Goal: Transaction & Acquisition: Purchase product/service

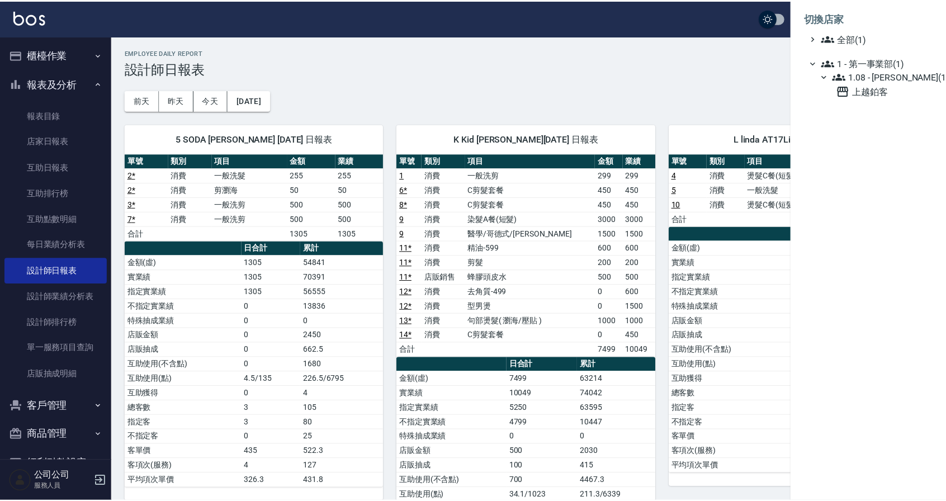
scroll to position [130, 0]
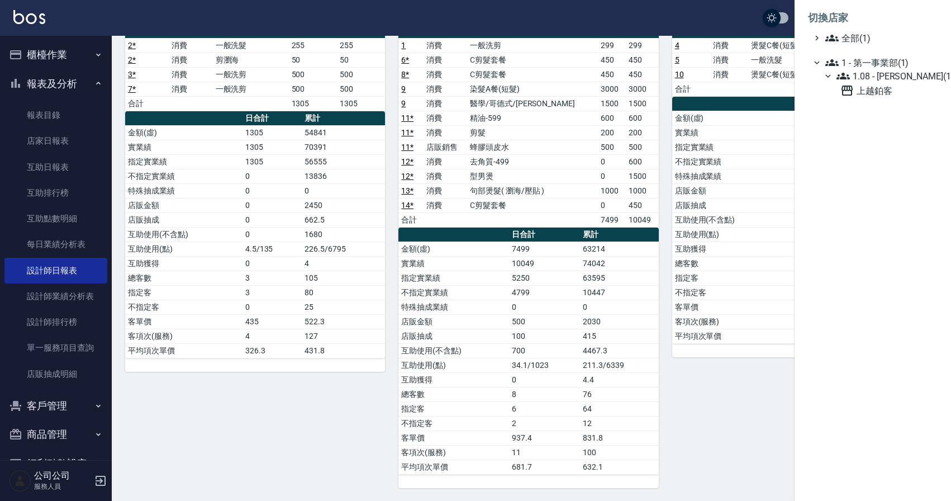
click at [46, 147] on div at bounding box center [475, 250] width 951 height 501
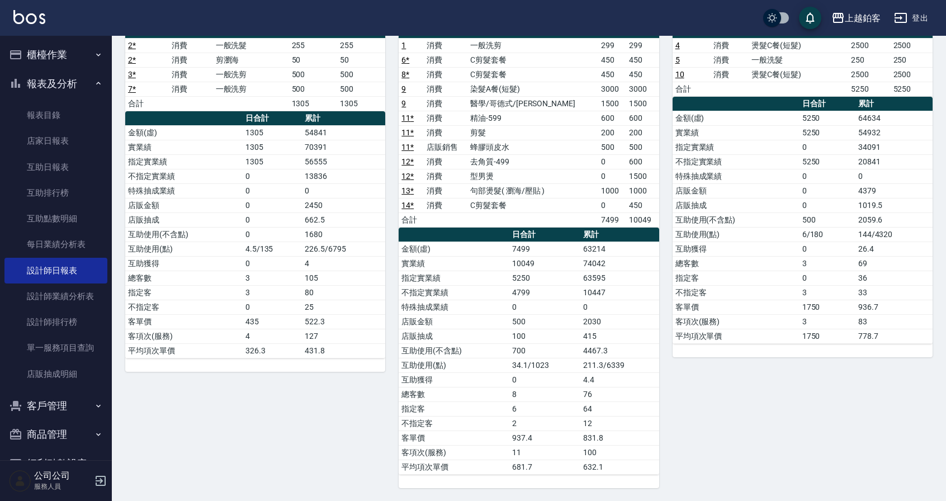
drag, startPoint x: 47, startPoint y: 146, endPoint x: 205, endPoint y: 1, distance: 214.4
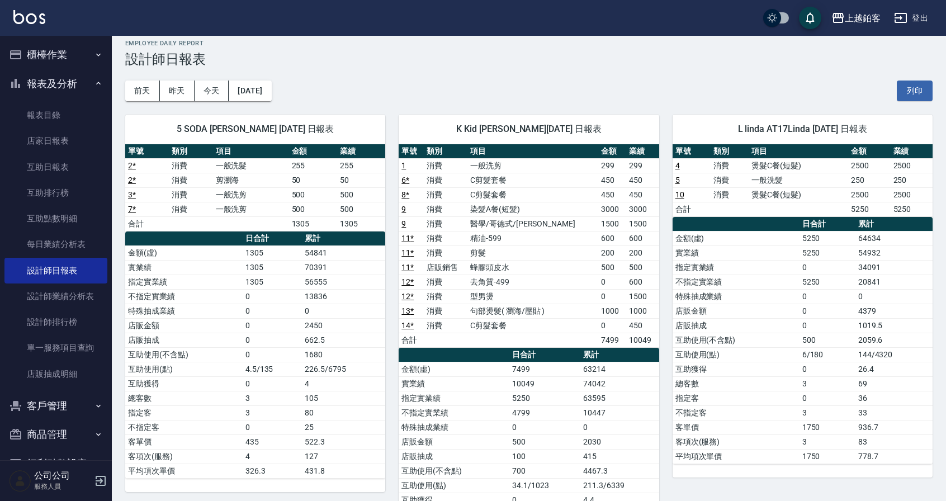
scroll to position [0, 0]
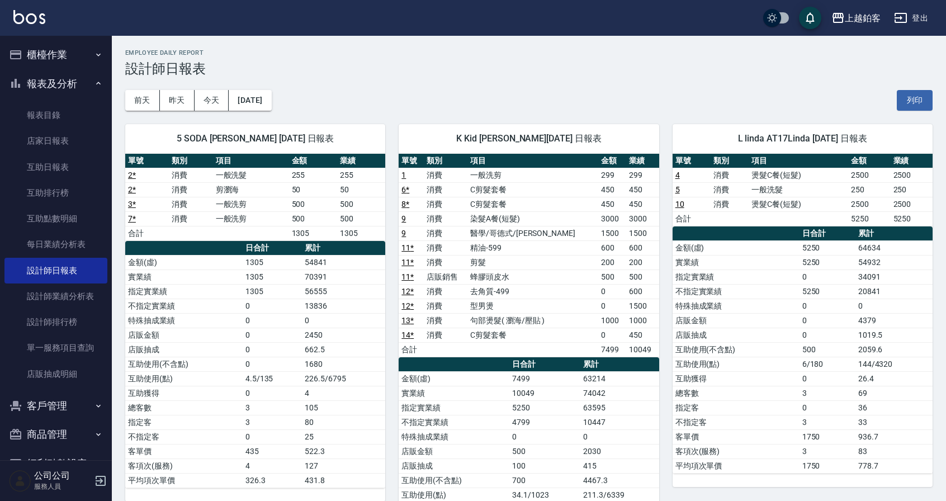
click at [58, 54] on button "櫃檯作業" at bounding box center [55, 54] width 103 height 29
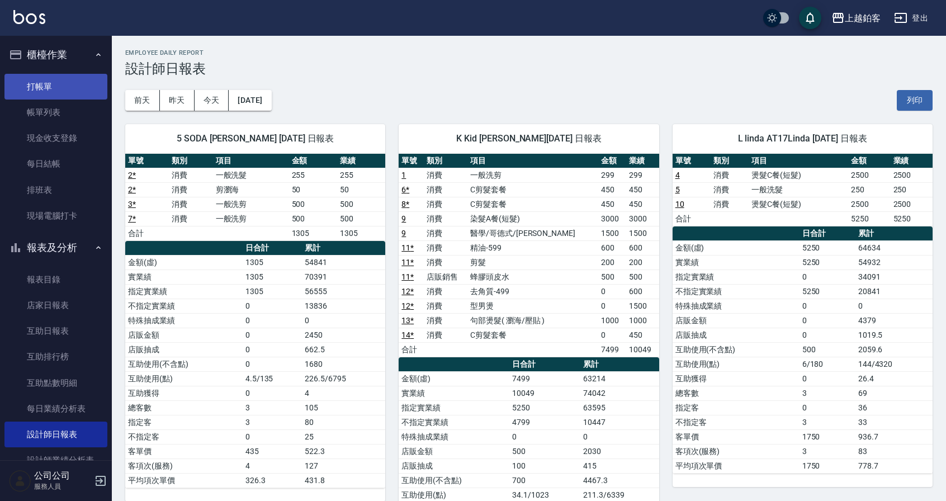
click at [59, 91] on link "打帳單" at bounding box center [55, 87] width 103 height 26
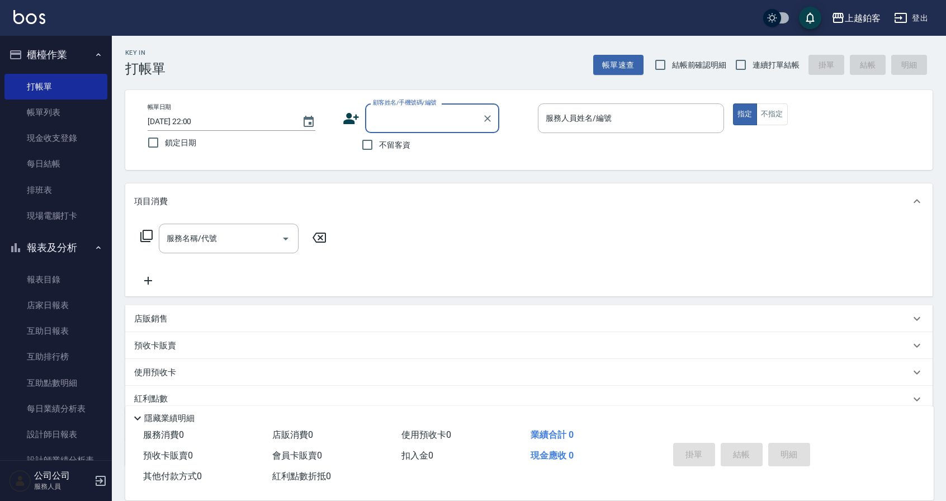
click at [759, 65] on span "連續打單結帳" at bounding box center [775, 65] width 47 height 12
click at [752, 65] on input "連續打單結帳" at bounding box center [740, 64] width 23 height 23
checkbox input "true"
click at [176, 144] on span "鎖定日期" at bounding box center [180, 143] width 31 height 12
click at [165, 144] on input "鎖定日期" at bounding box center [152, 142] width 23 height 23
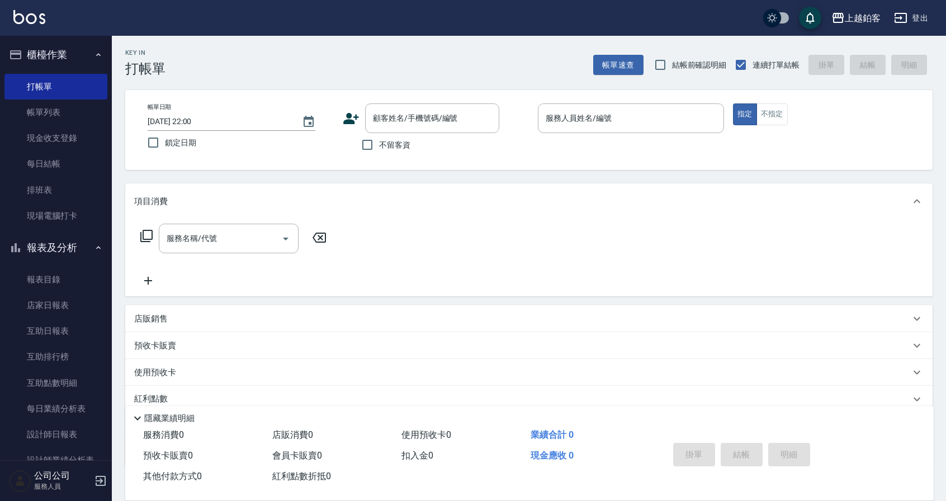
checkbox input "true"
click at [391, 149] on span "不留客資" at bounding box center [394, 145] width 31 height 12
click at [379, 149] on input "不留客資" at bounding box center [367, 144] width 23 height 23
checkbox input "true"
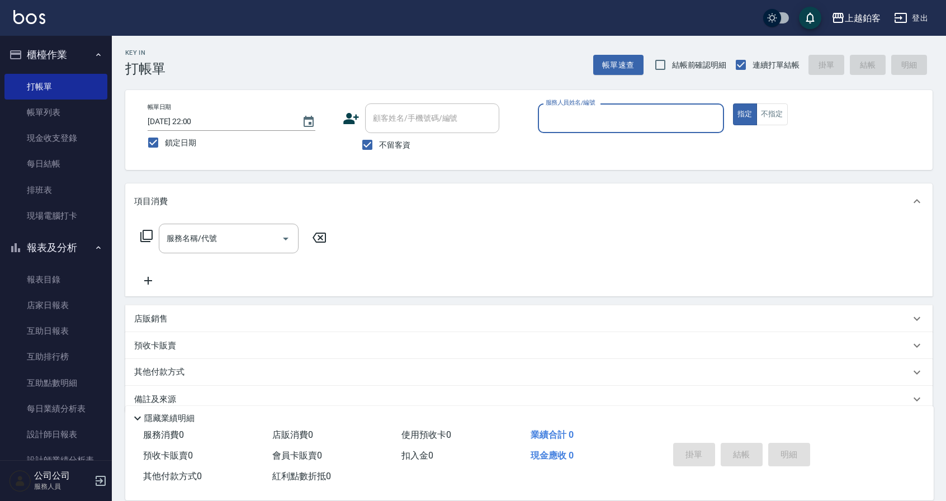
click at [594, 122] on input "服務人員姓名/編號" at bounding box center [631, 118] width 176 height 20
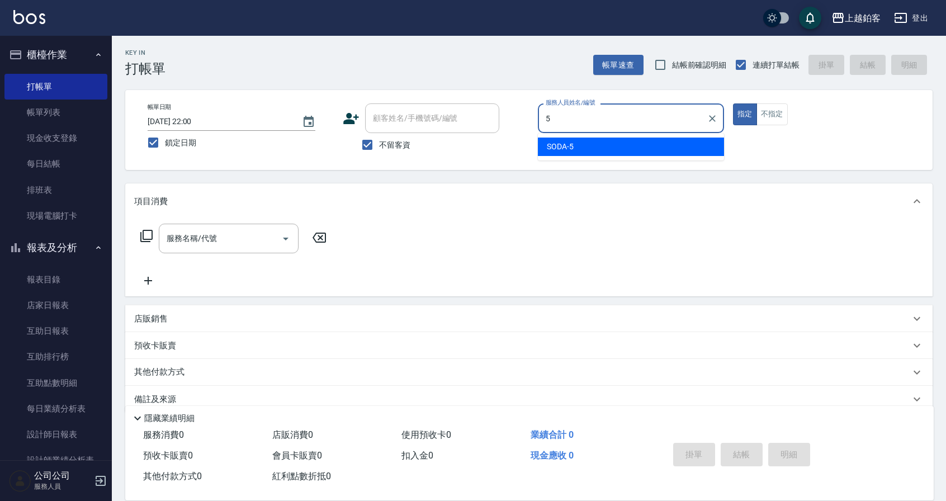
type input "SODA-5"
type button "true"
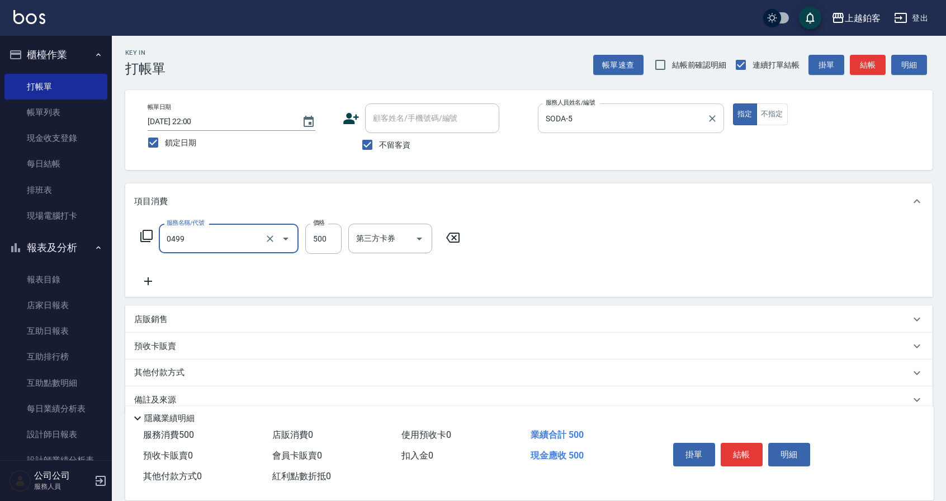
type input "去角質-499(0499)"
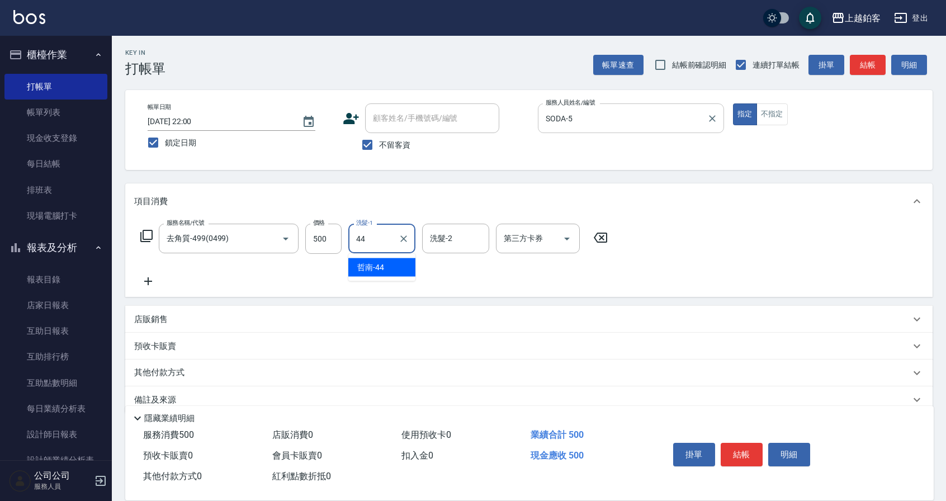
type input "哲南-44"
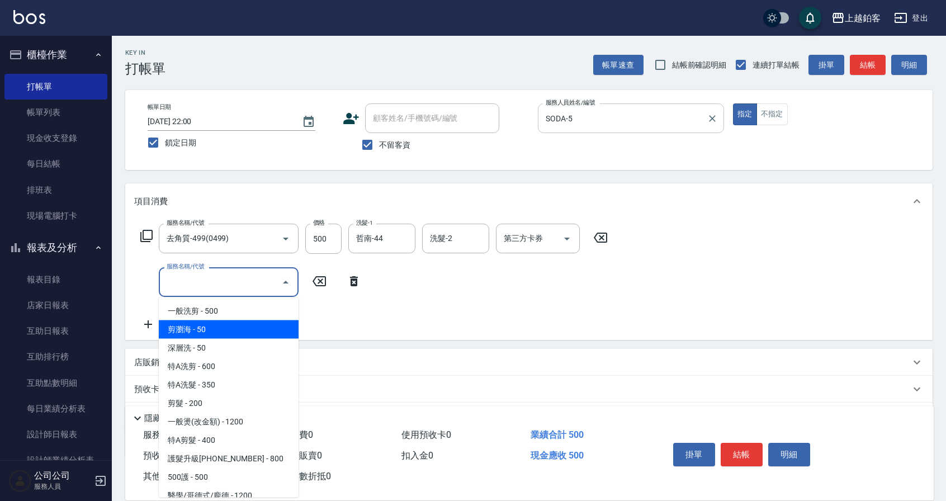
type input "剪瀏海(0050)"
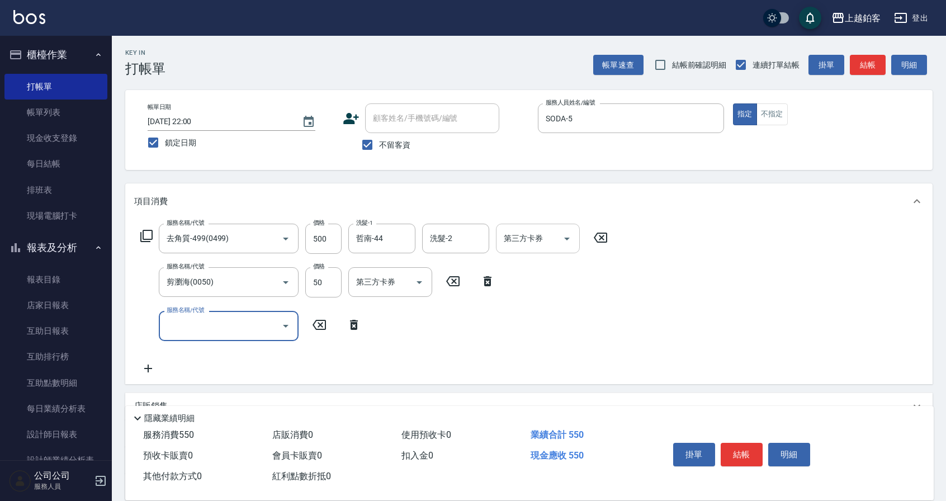
click at [537, 244] on input "第三方卡券" at bounding box center [529, 239] width 57 height 20
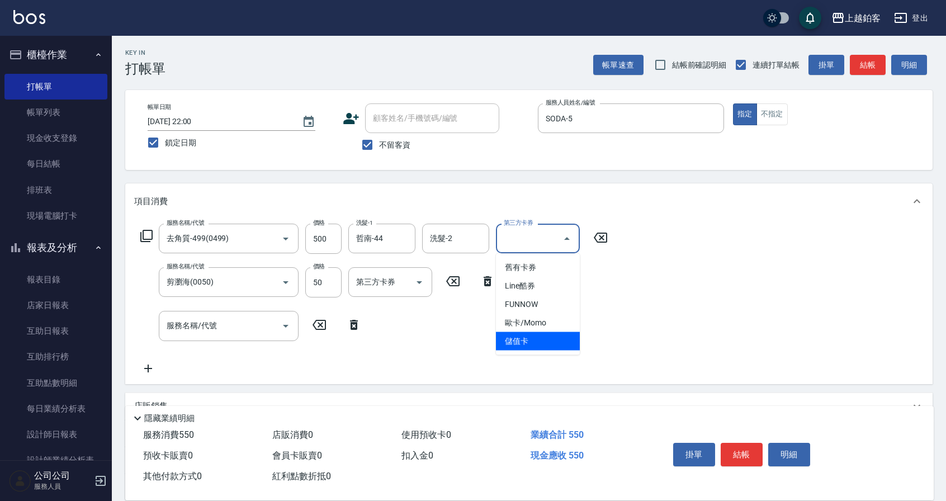
click at [519, 336] on span "儲值卡" at bounding box center [538, 341] width 84 height 18
type input "儲值卡"
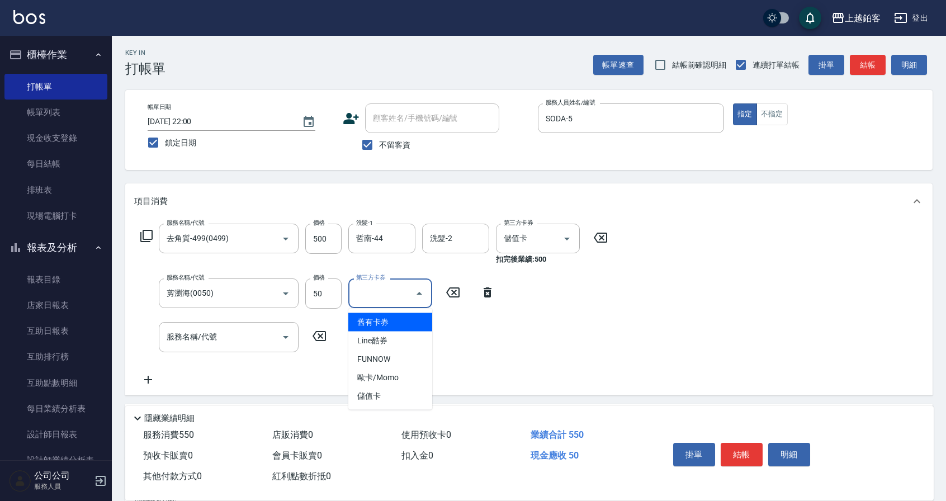
click at [409, 289] on input "第三方卡券" at bounding box center [381, 293] width 57 height 20
click at [383, 398] on span "儲值卡" at bounding box center [390, 396] width 84 height 18
type input "儲值卡"
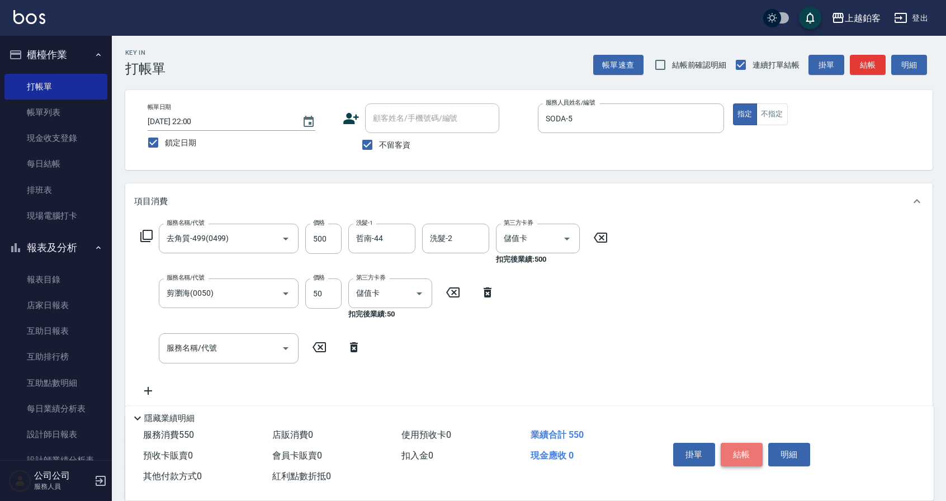
click at [747, 451] on button "結帳" at bounding box center [742, 454] width 42 height 23
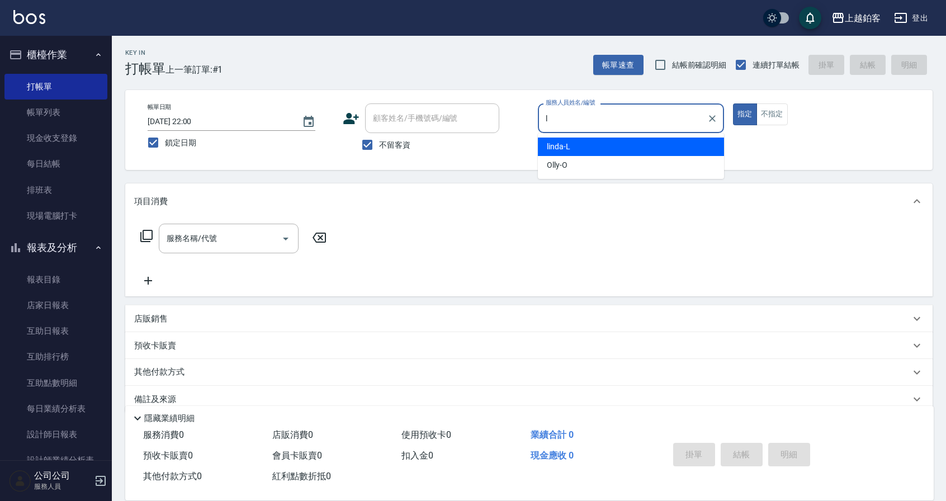
type input "linda-L"
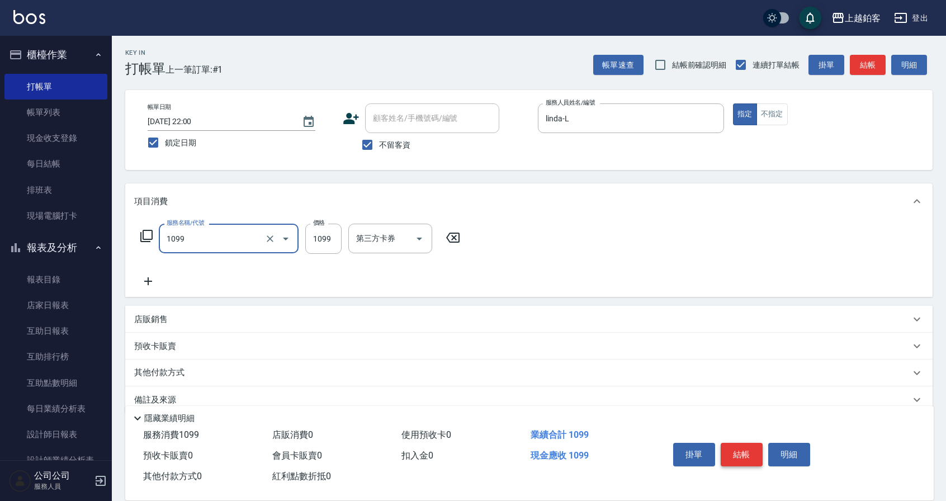
type input "精油洗剪餐(1099)"
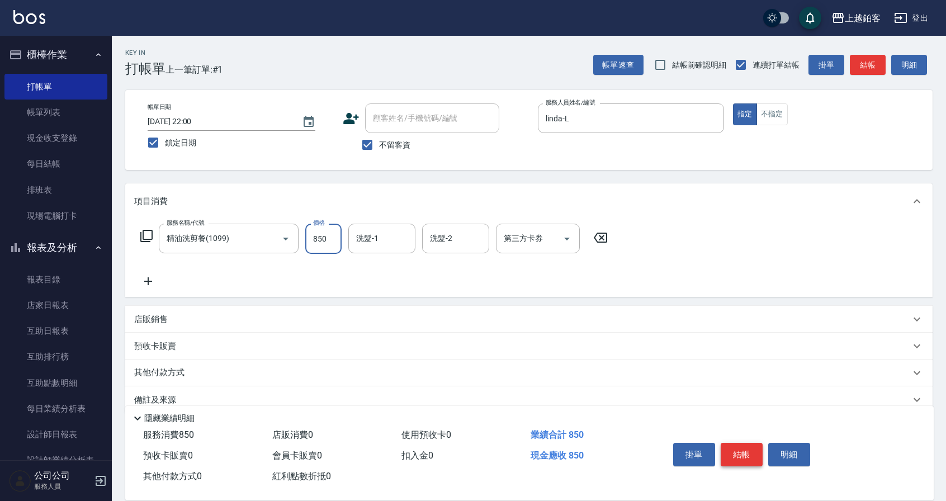
type input "850"
type input "哲南-44"
type input "linda-L"
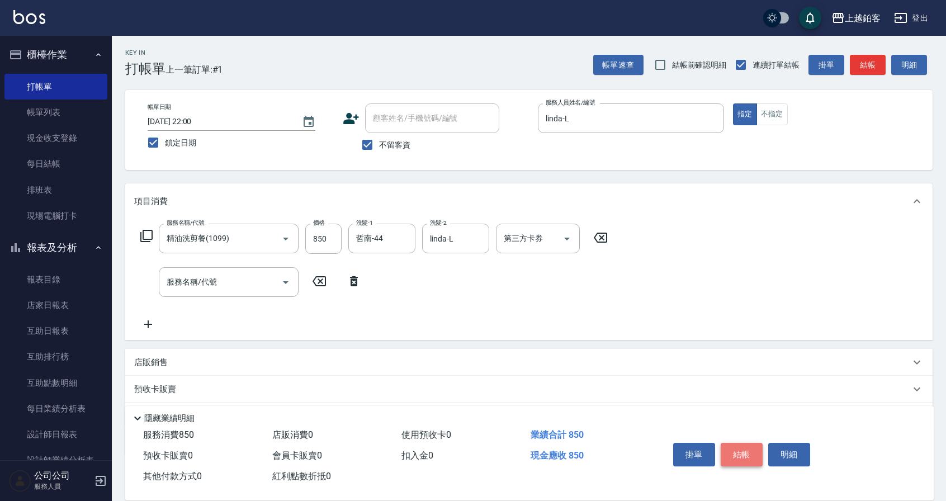
click at [736, 449] on button "結帳" at bounding box center [742, 454] width 42 height 23
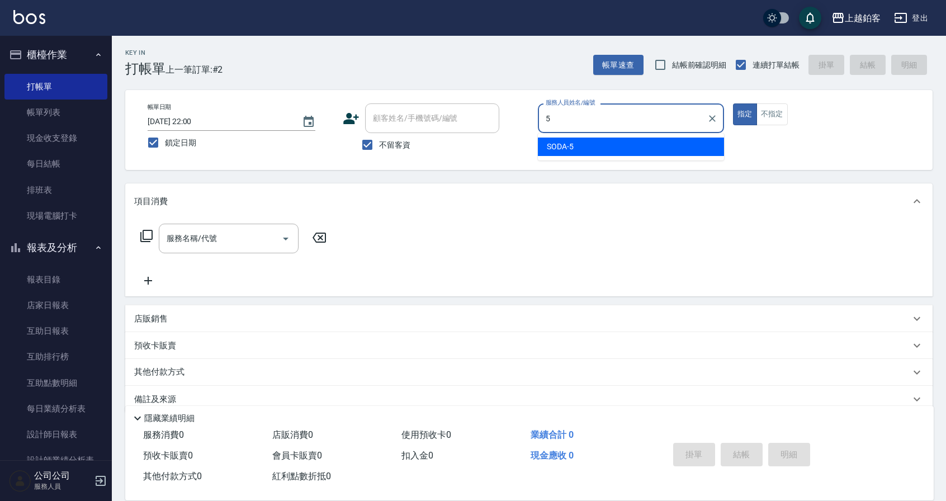
type input "SODA-5"
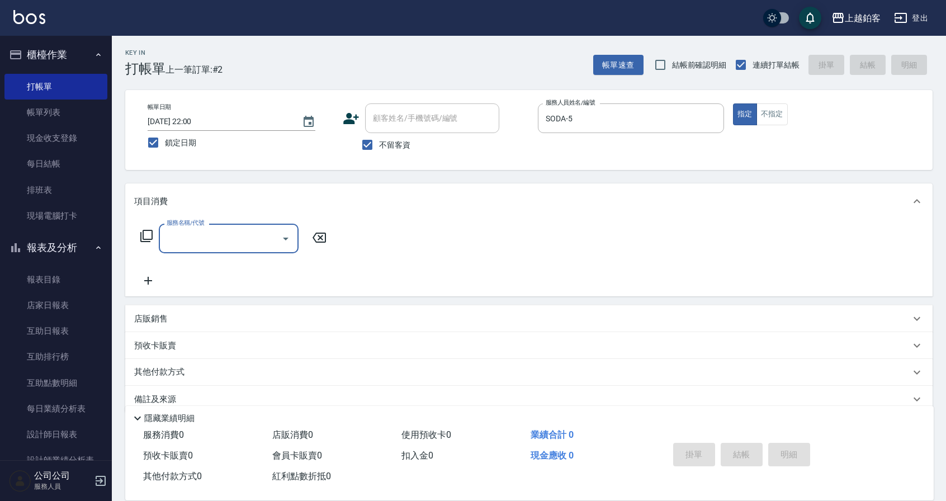
scroll to position [17, 0]
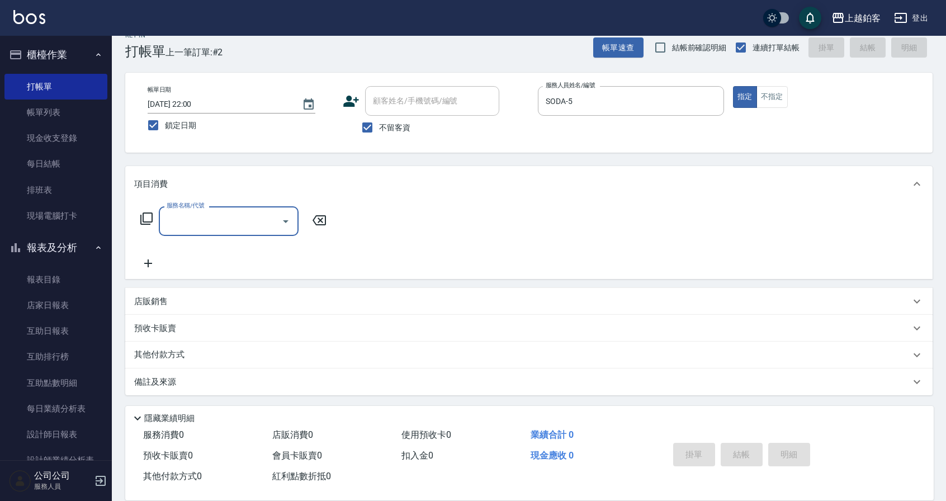
click at [234, 300] on div "店販銷售" at bounding box center [522, 302] width 776 height 12
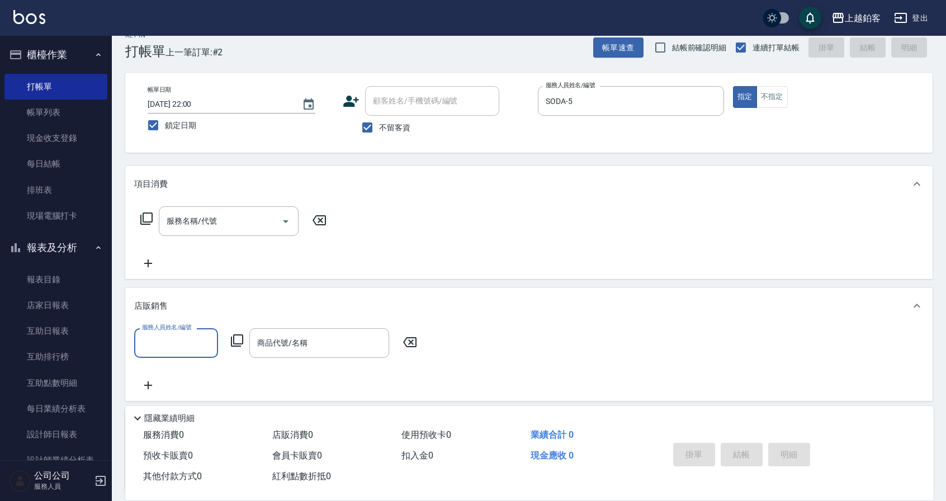
scroll to position [0, 0]
type input "SODA-5"
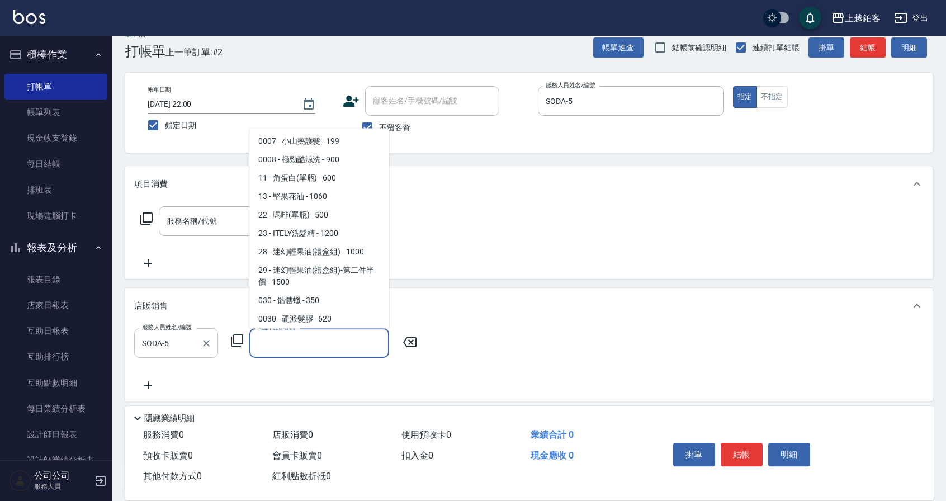
scroll to position [333, 0]
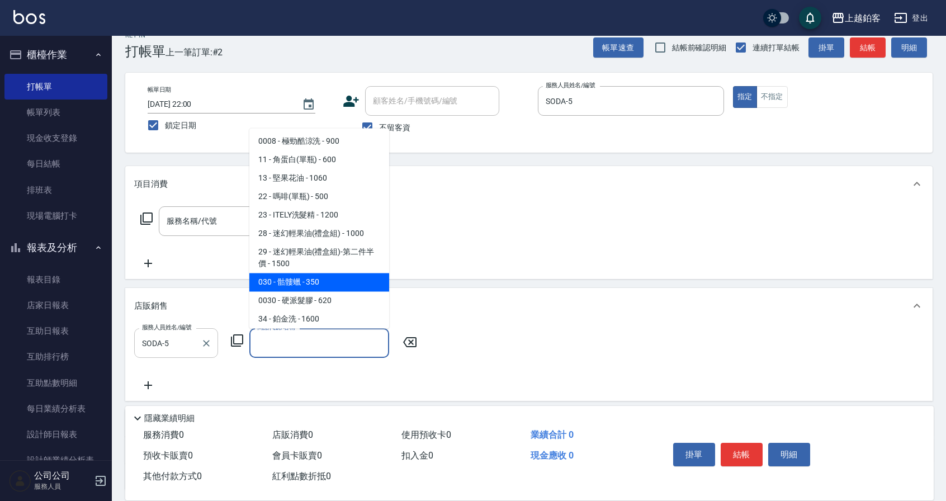
type input "骷髏蠟"
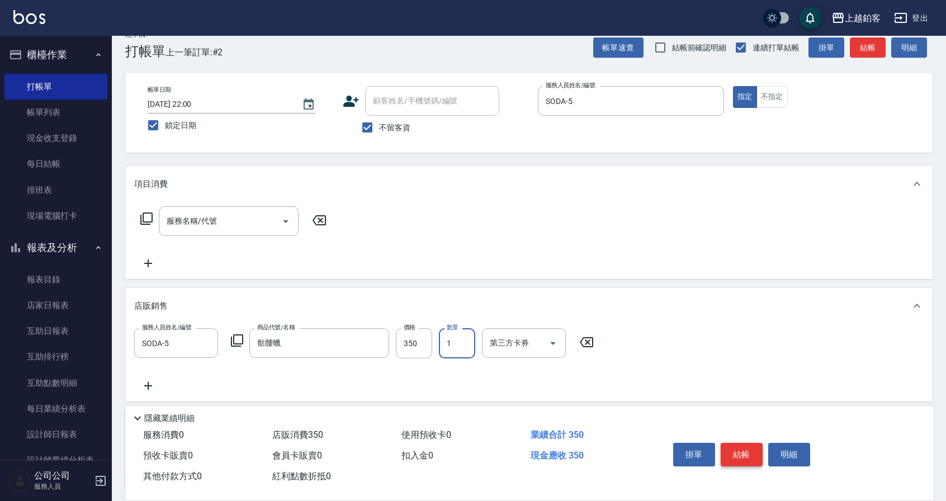
scroll to position [18, 0]
click at [728, 451] on button "結帳" at bounding box center [742, 454] width 42 height 23
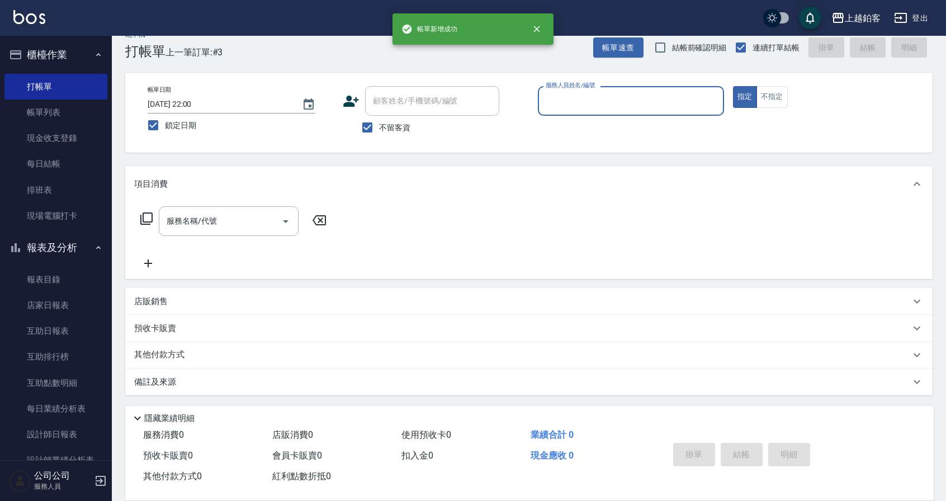
scroll to position [17, 0]
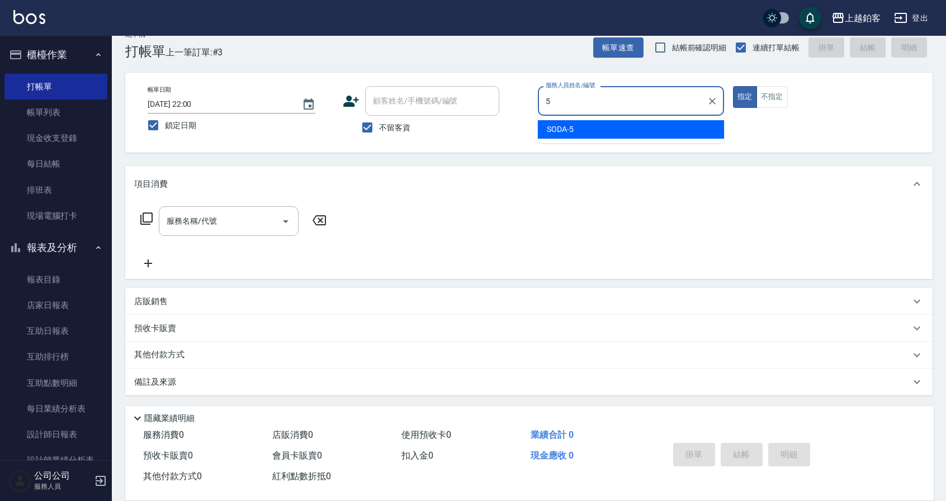
type input "SODA-5"
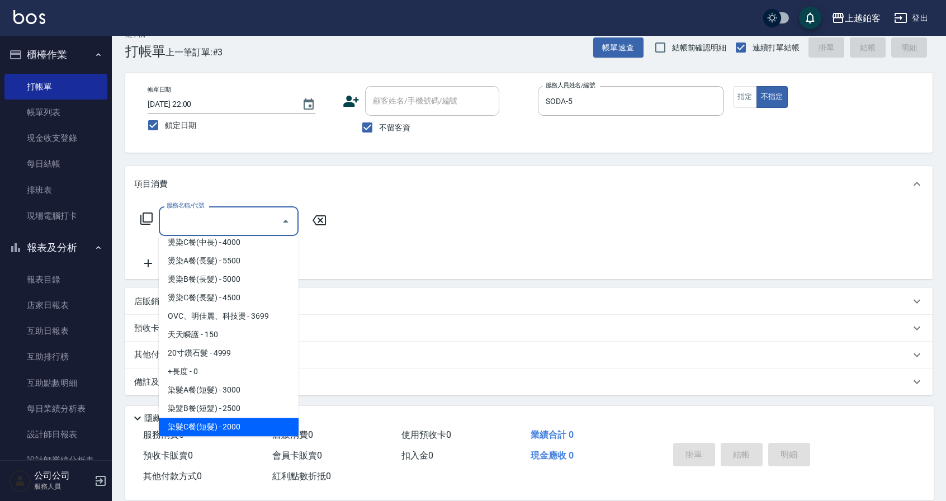
scroll to position [782, 0]
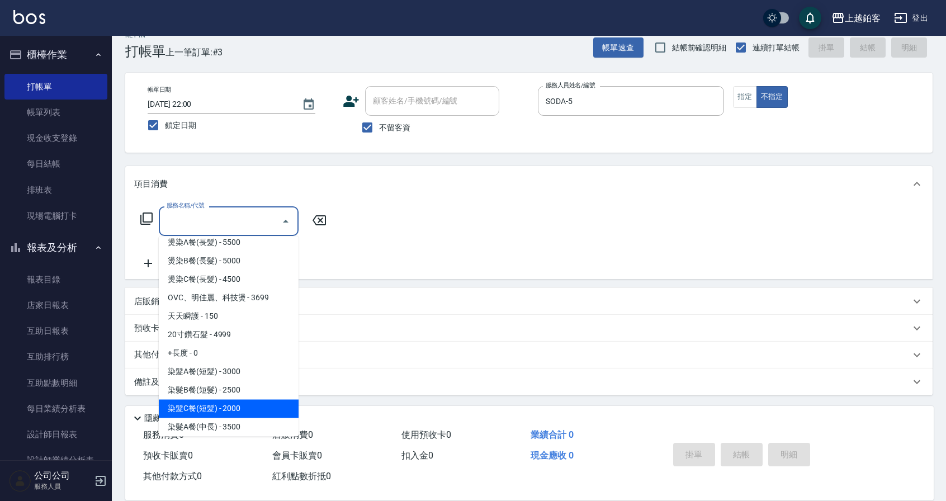
type input "染髮C餐(短髮)(5203)"
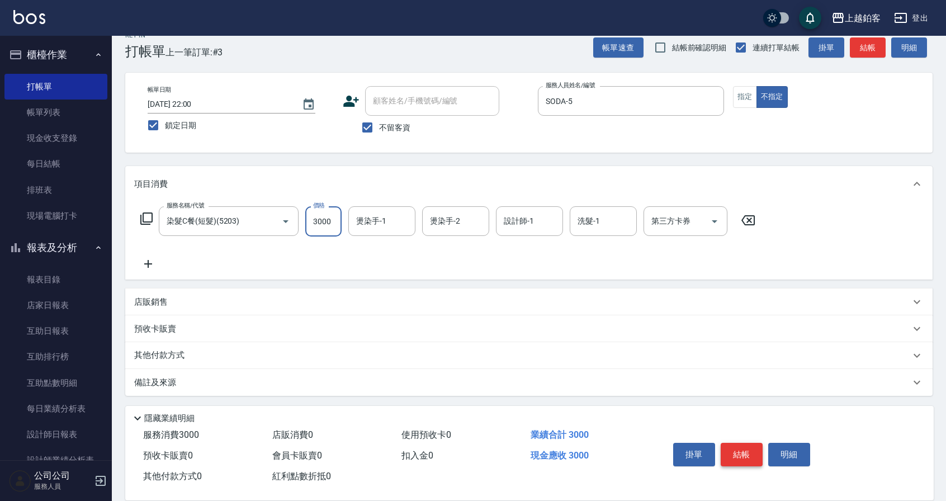
type input "3000"
type input "芯如-50"
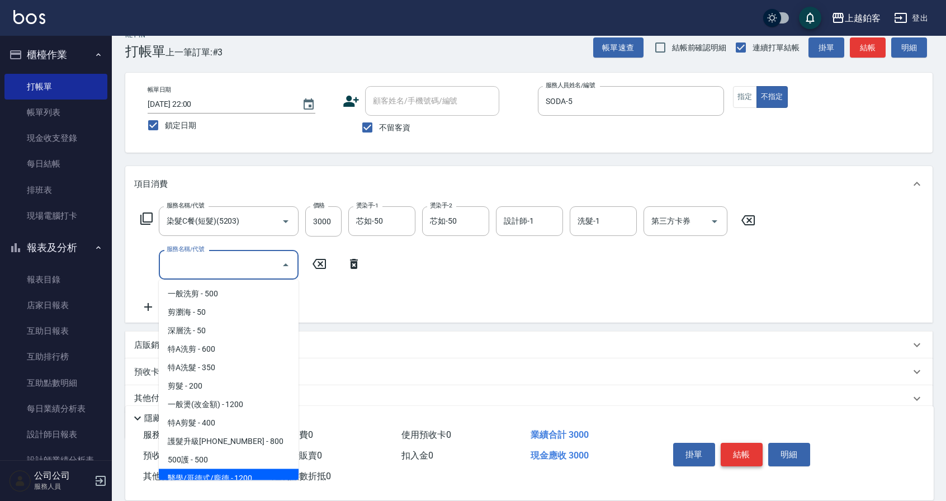
scroll to position [7, 0]
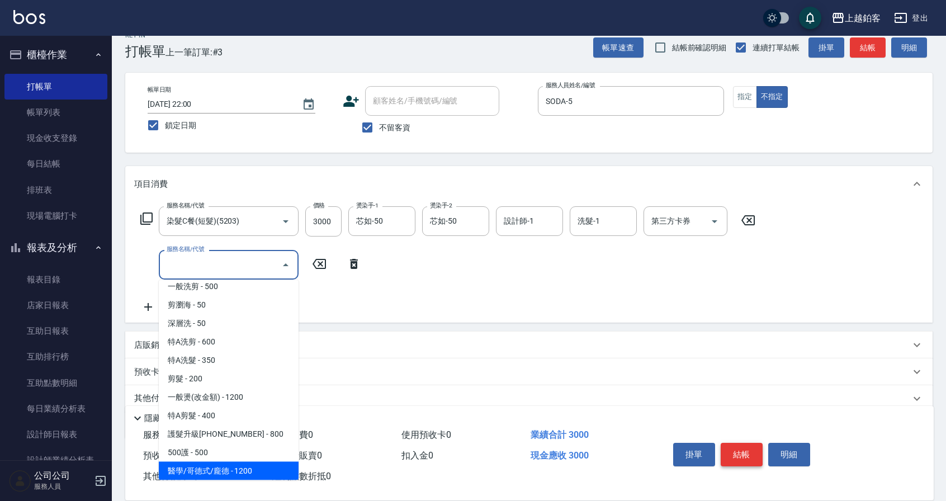
type input "醫學/哥德式/龐德(417)"
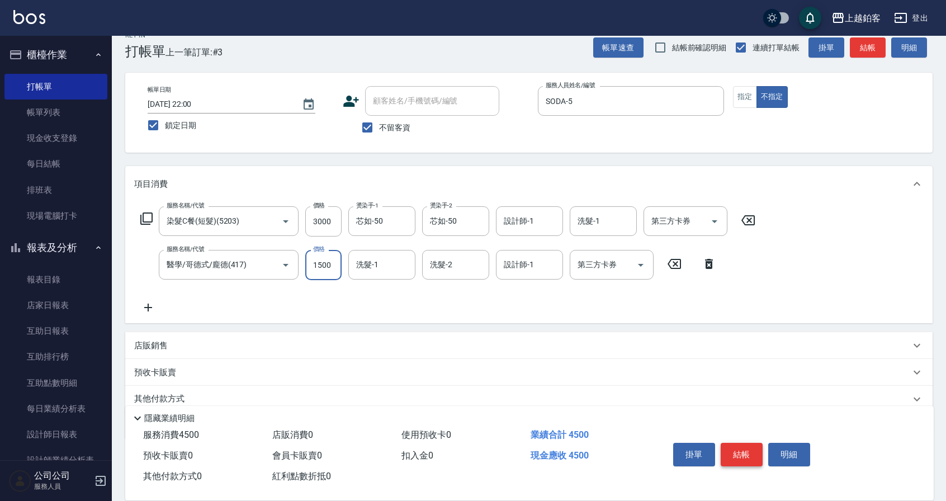
type input "1500"
type input "芯如-50"
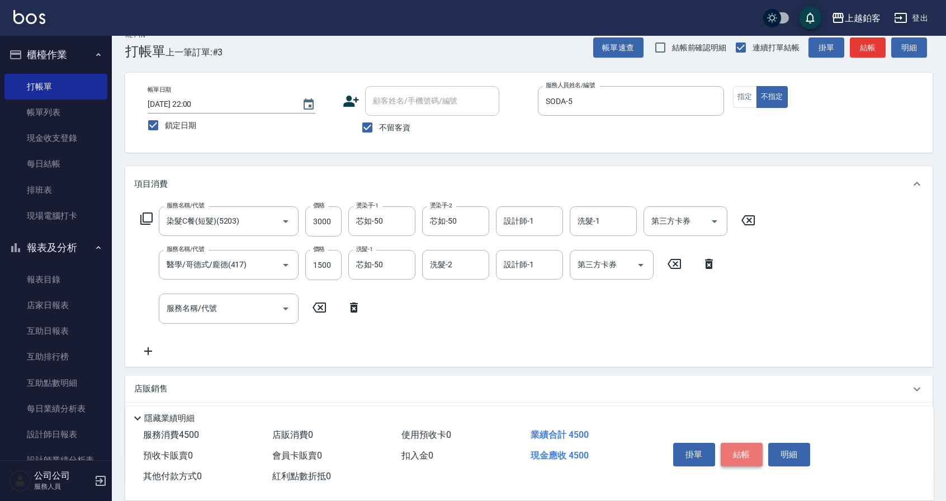
click at [742, 448] on button "結帳" at bounding box center [742, 454] width 42 height 23
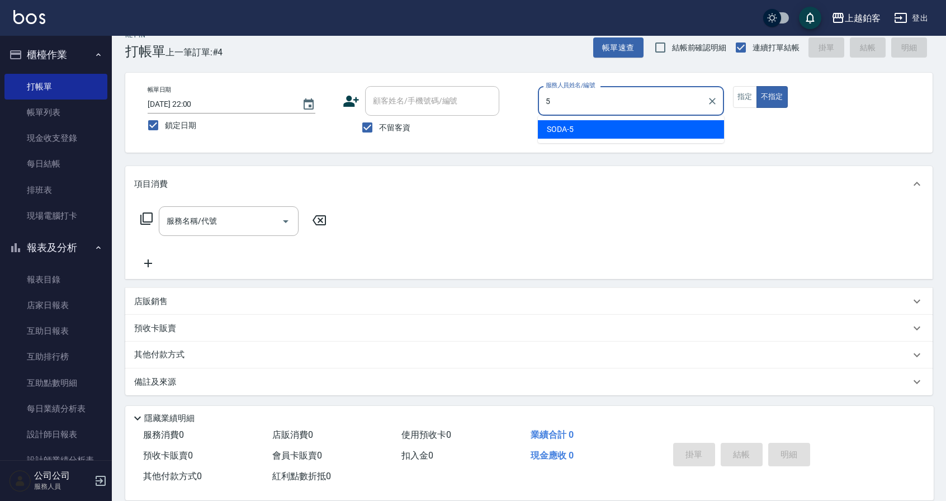
type input "SODA-5"
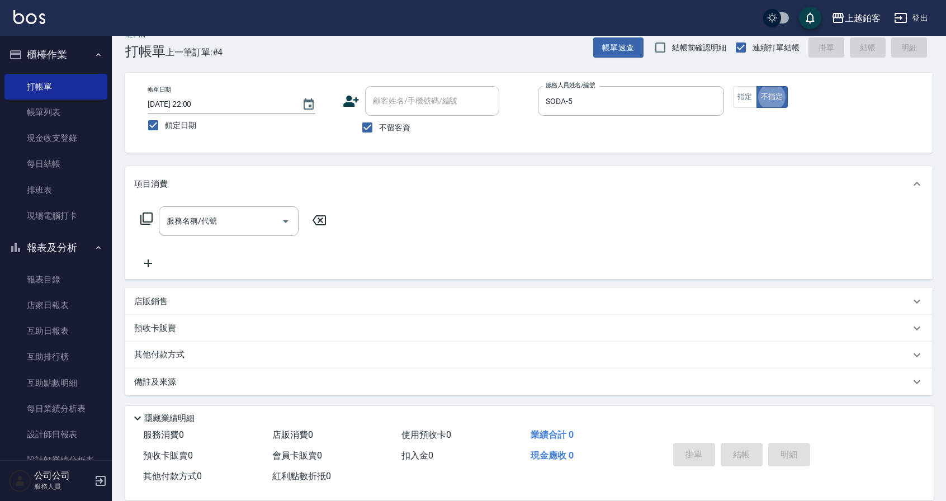
type button "false"
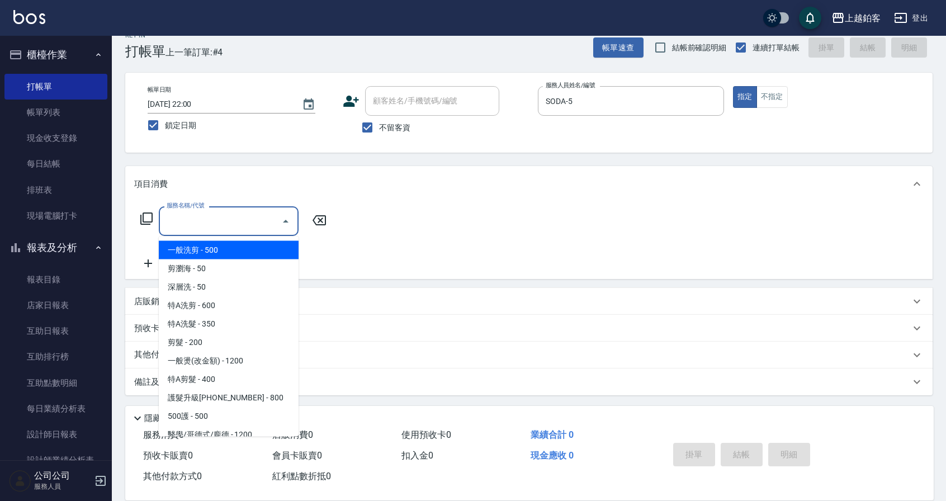
type input "一般洗剪(5)"
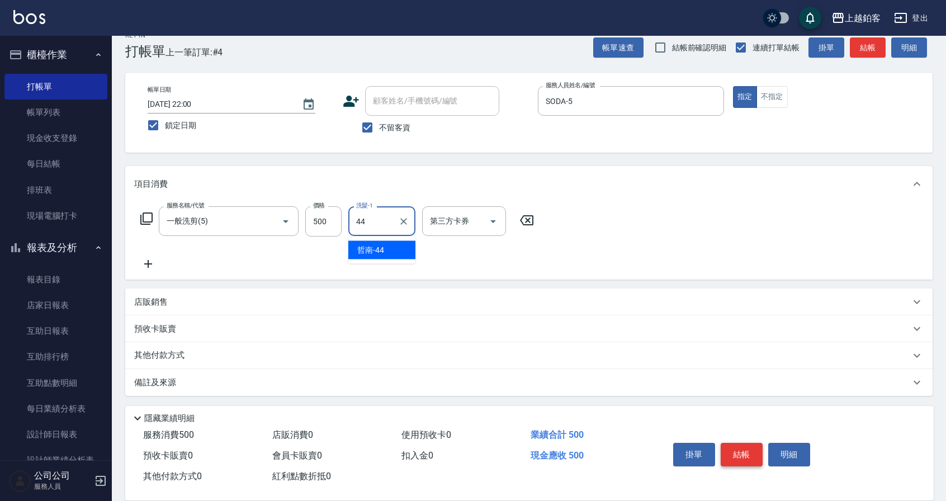
type input "哲南-44"
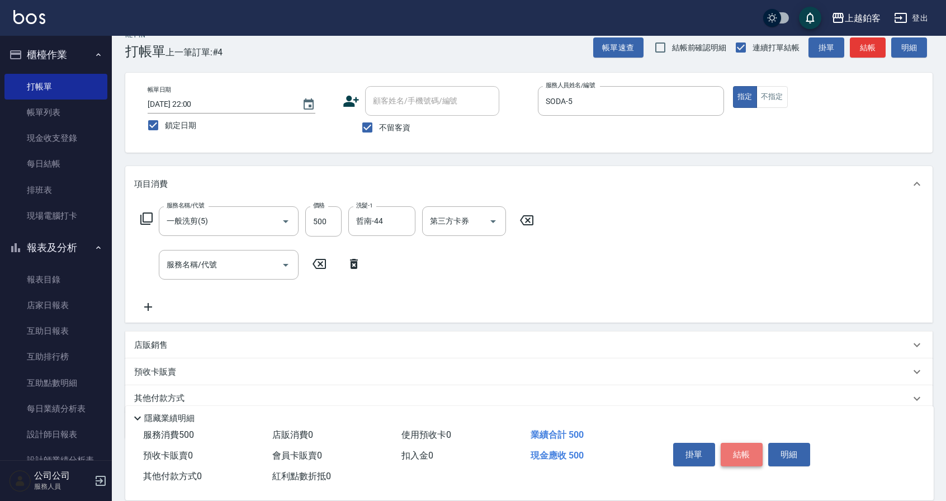
click at [751, 454] on button "結帳" at bounding box center [742, 454] width 42 height 23
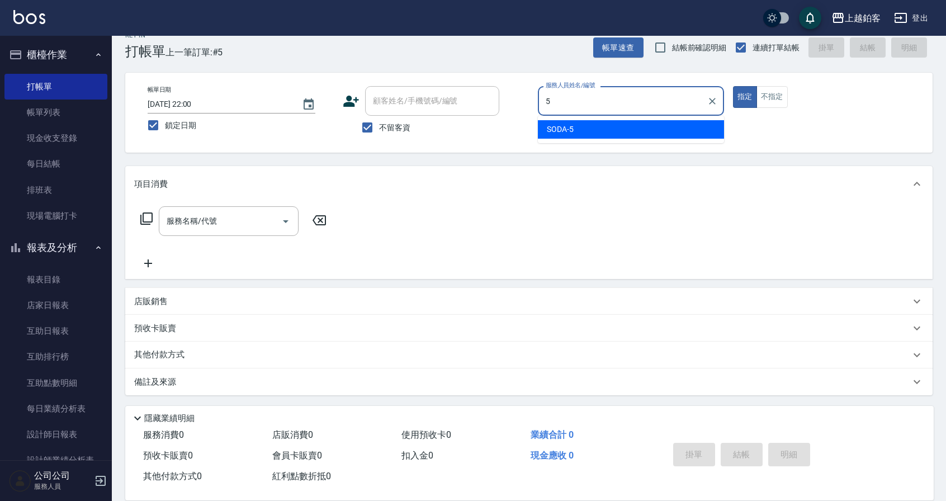
type input "SODA-5"
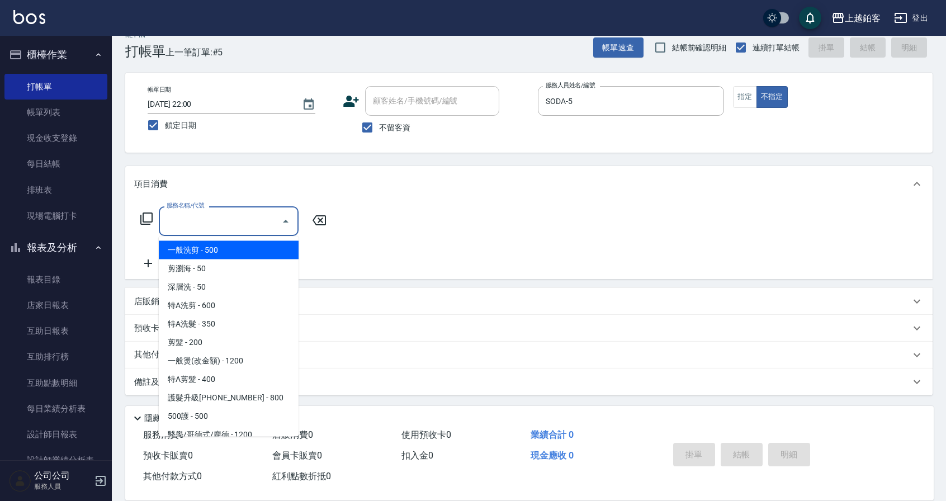
type input "一般洗剪(5)"
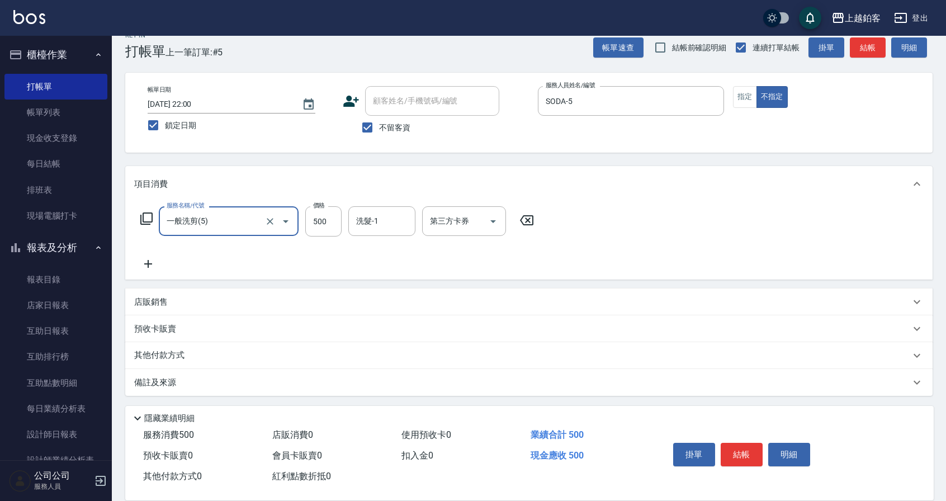
click at [529, 223] on icon at bounding box center [527, 220] width 28 height 13
type input "B剪髮套餐(2250)"
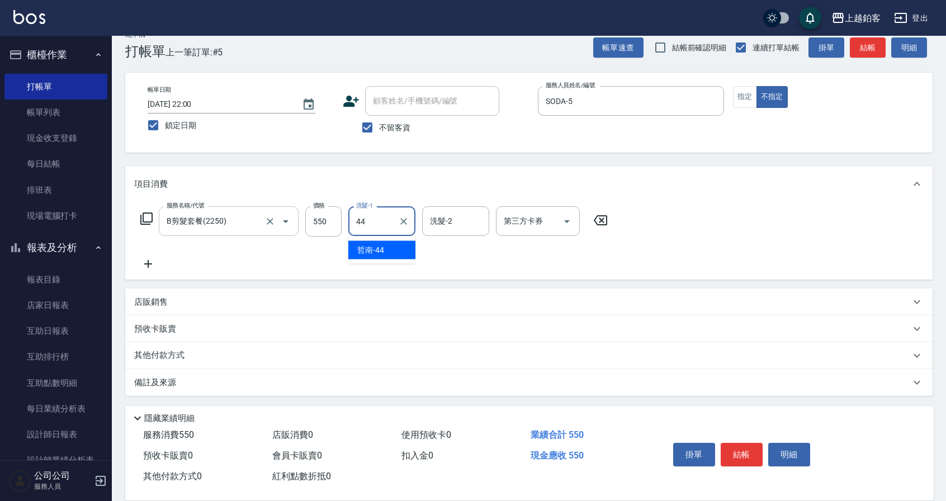
type input "哲南-44"
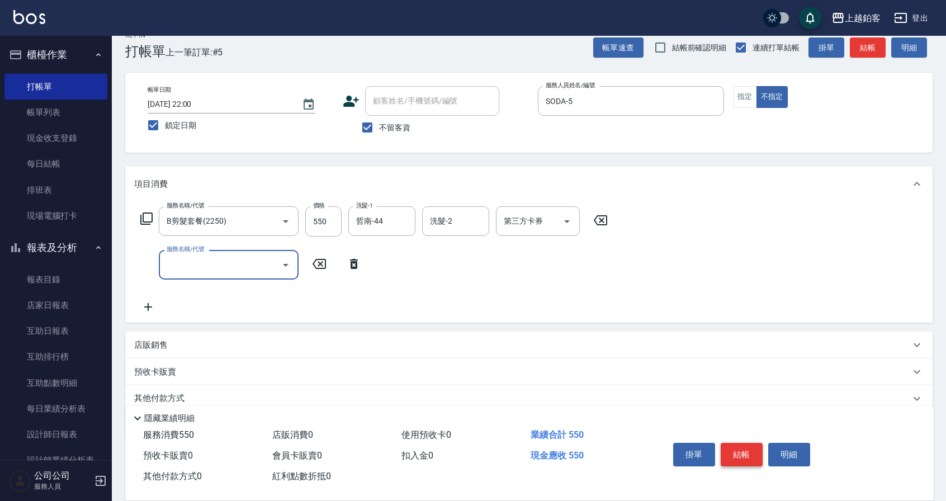
click at [748, 455] on button "結帳" at bounding box center [742, 454] width 42 height 23
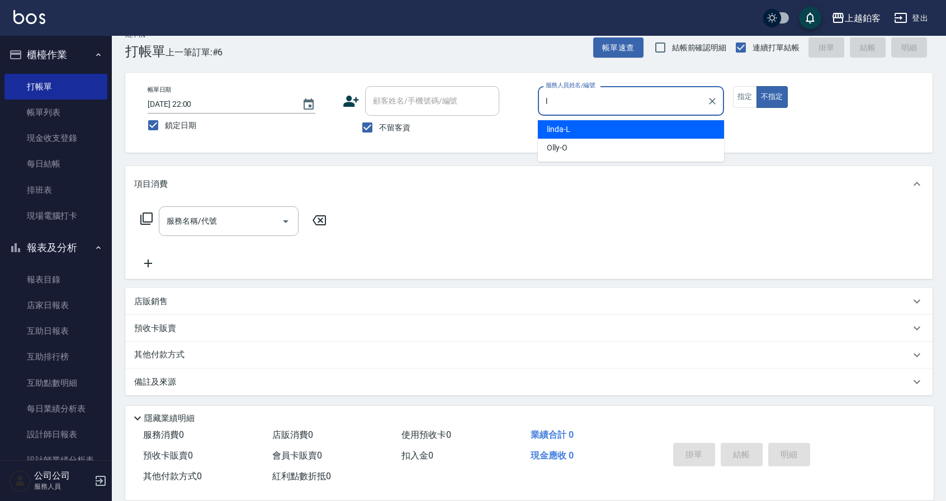
type input "linda-L"
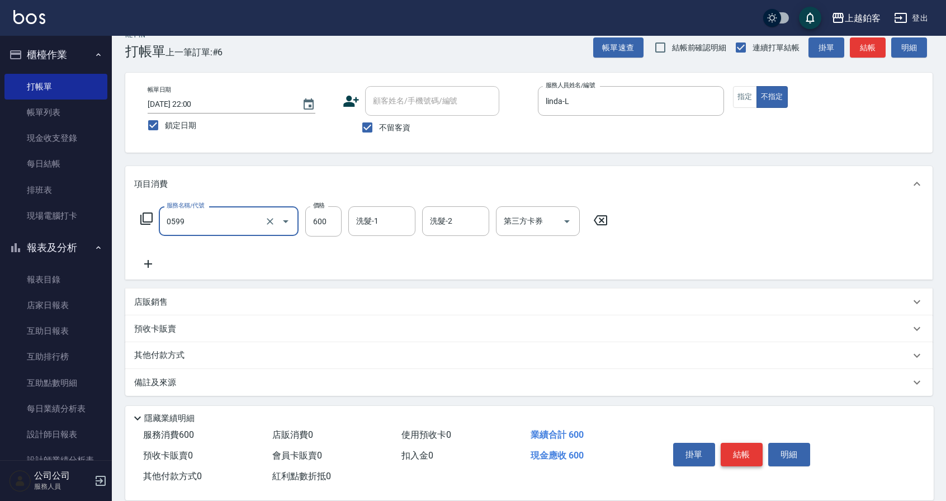
type input "精油-599(0599)"
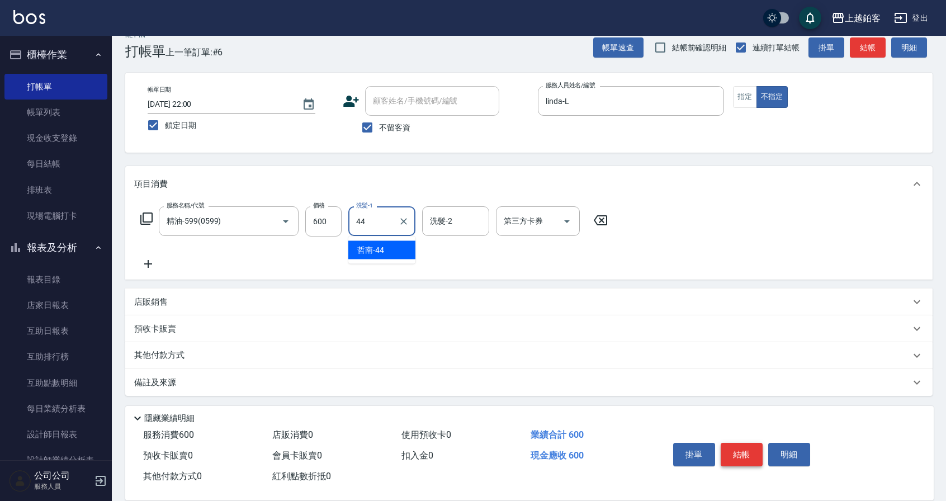
type input "哲南-44"
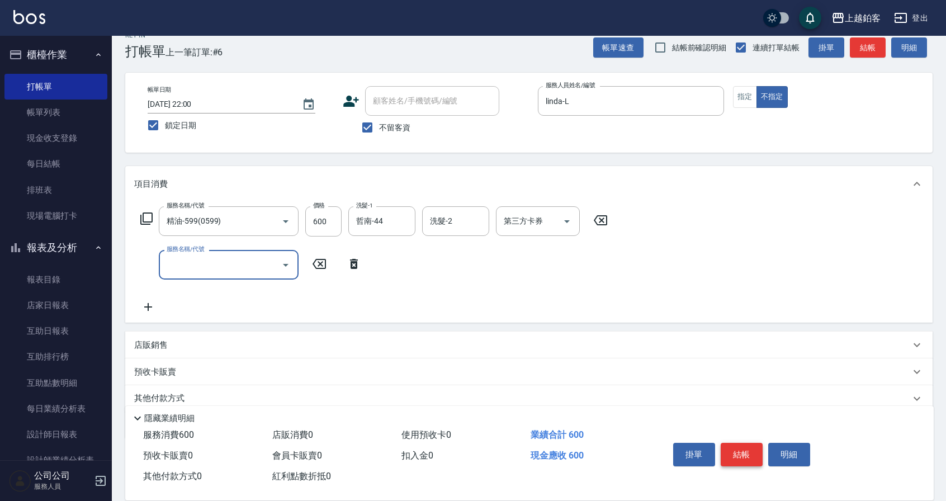
click at [740, 452] on button "結帳" at bounding box center [742, 454] width 42 height 23
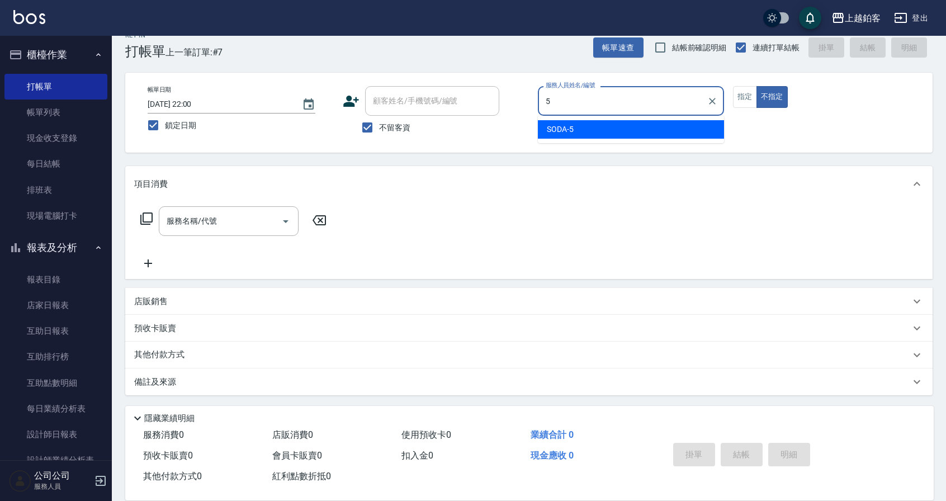
type input "SODA-5"
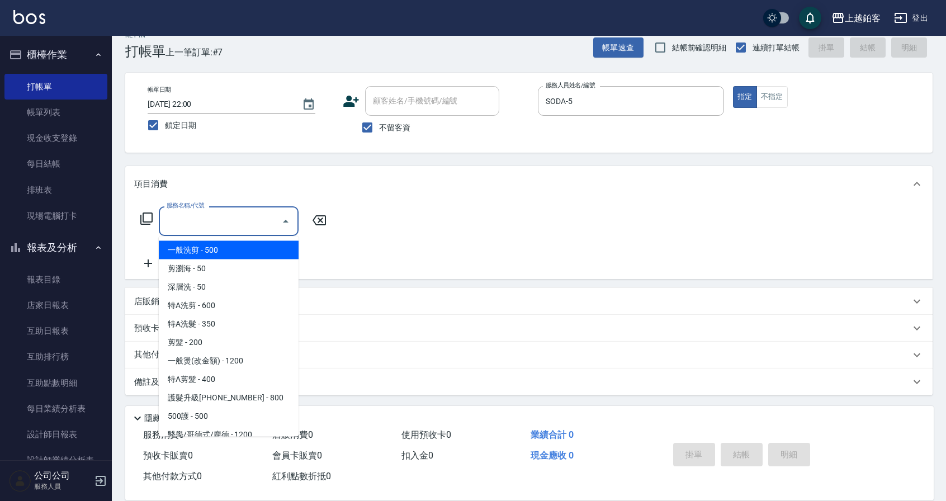
type input "一般洗剪(5)"
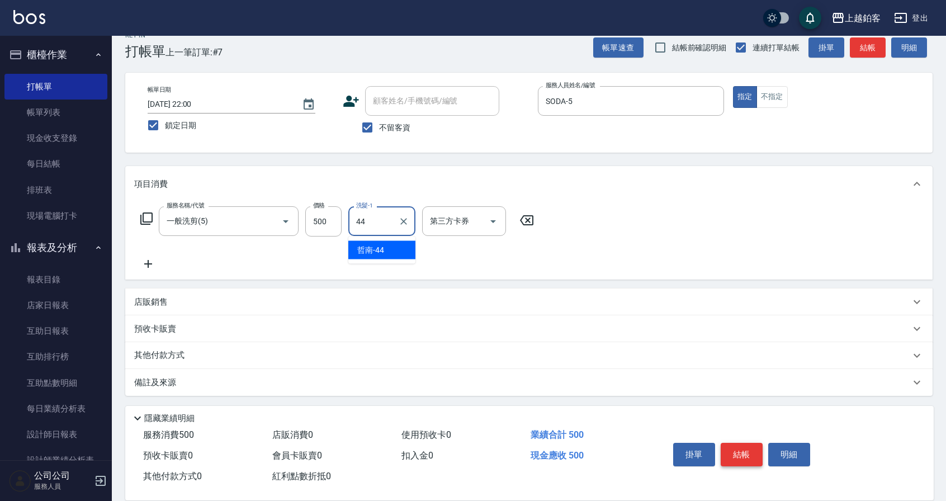
type input "哲南-44"
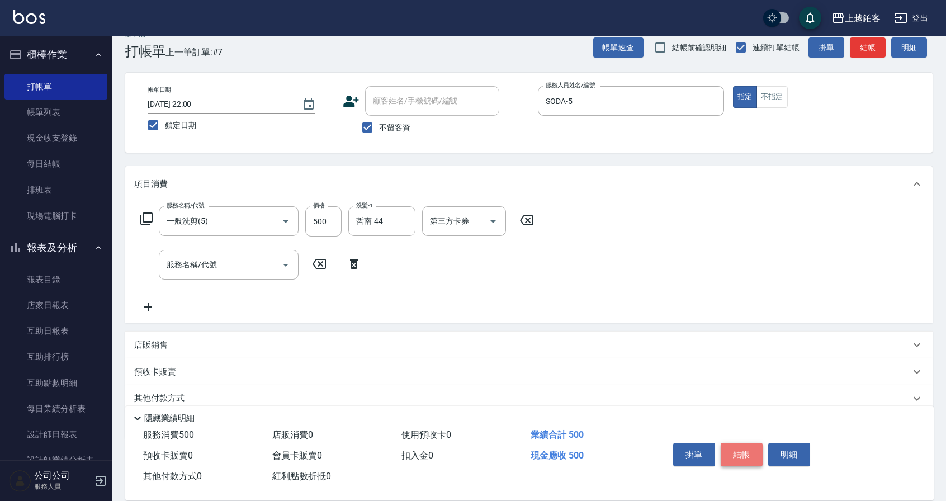
click at [733, 451] on button "結帳" at bounding box center [742, 454] width 42 height 23
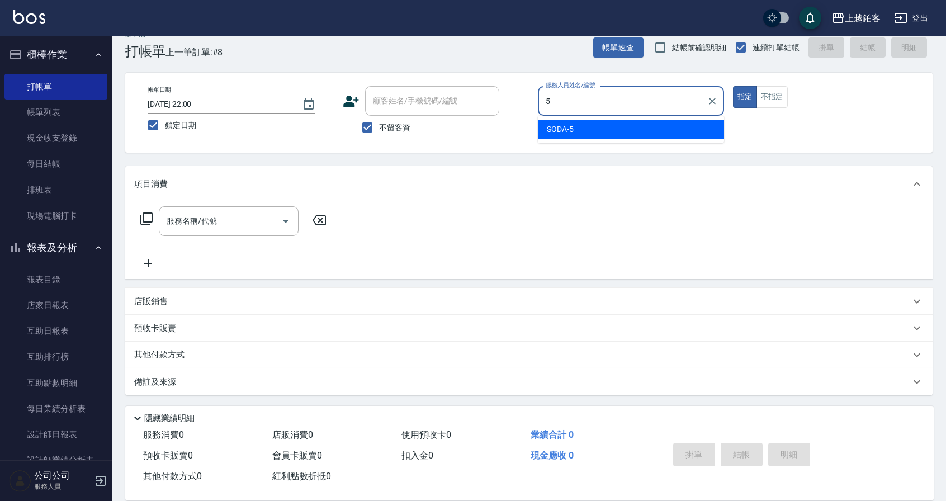
type input "SODA-5"
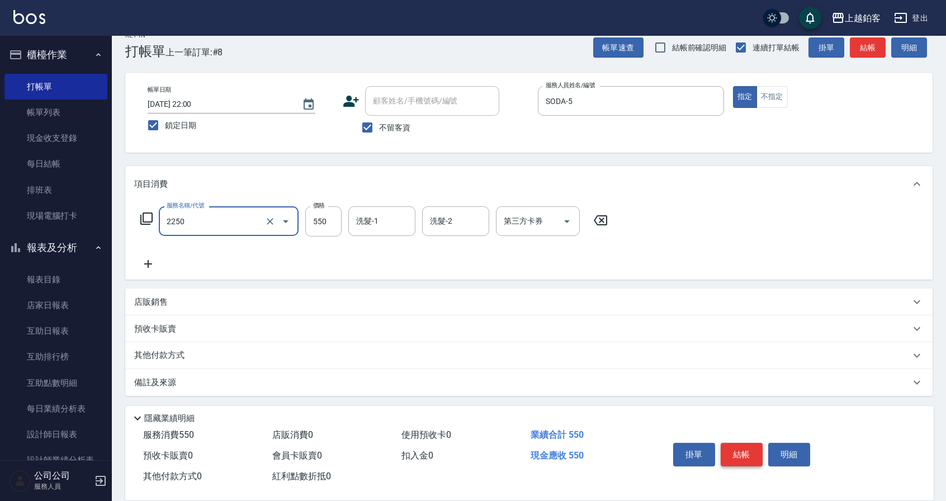
type input "B剪髮套餐(2250)"
type input "650"
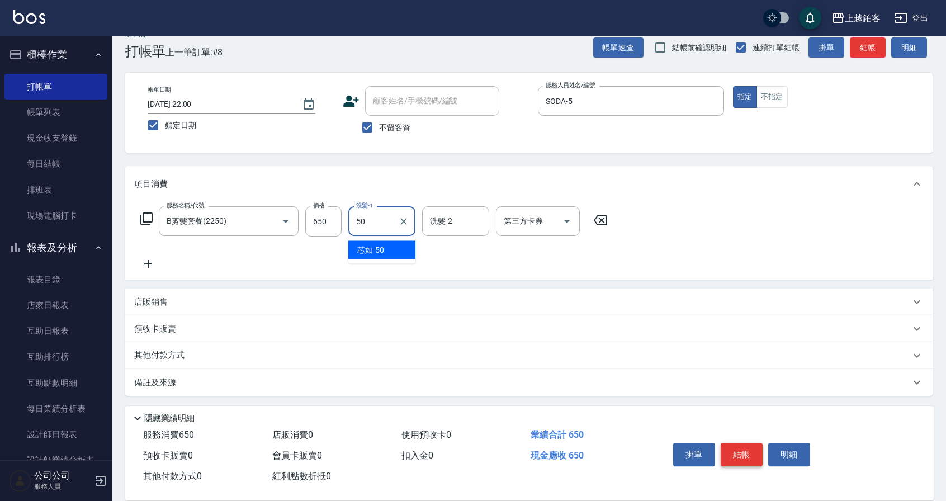
type input "芯如-50"
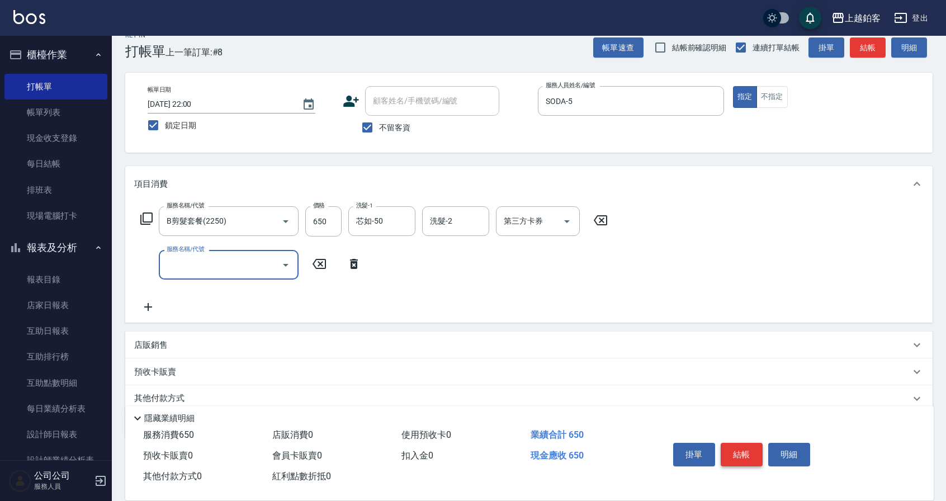
click at [745, 449] on button "結帳" at bounding box center [742, 454] width 42 height 23
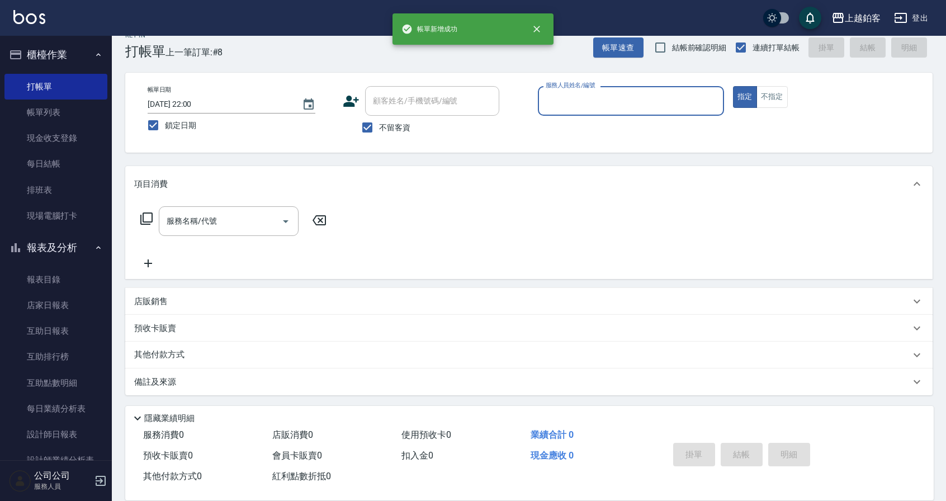
scroll to position [17, 0]
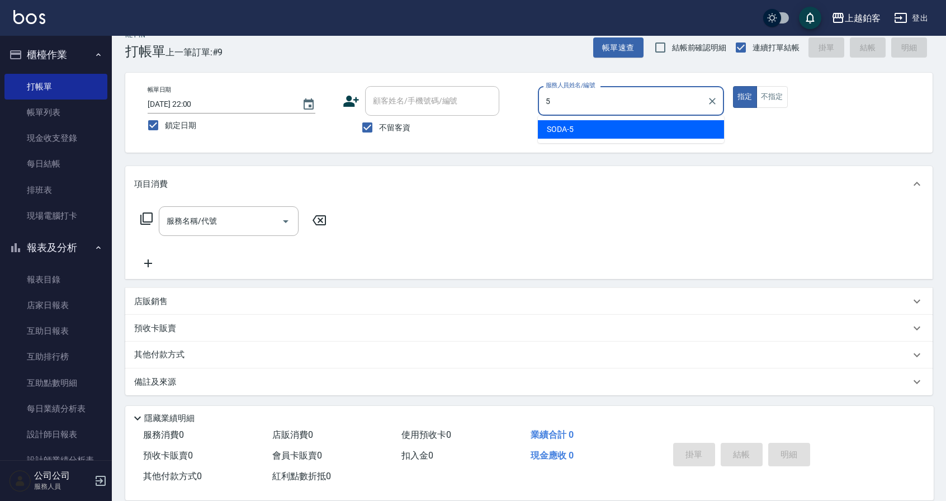
type input "SODA-5"
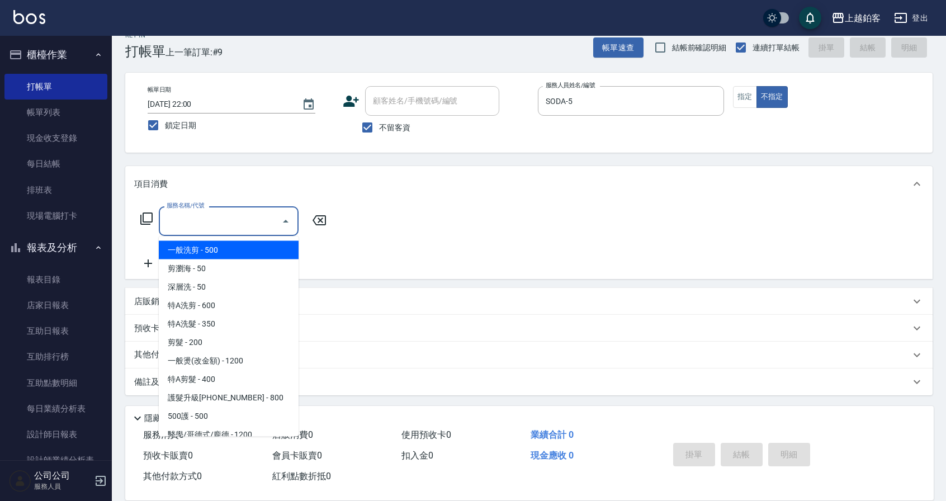
type input "一般洗剪(5)"
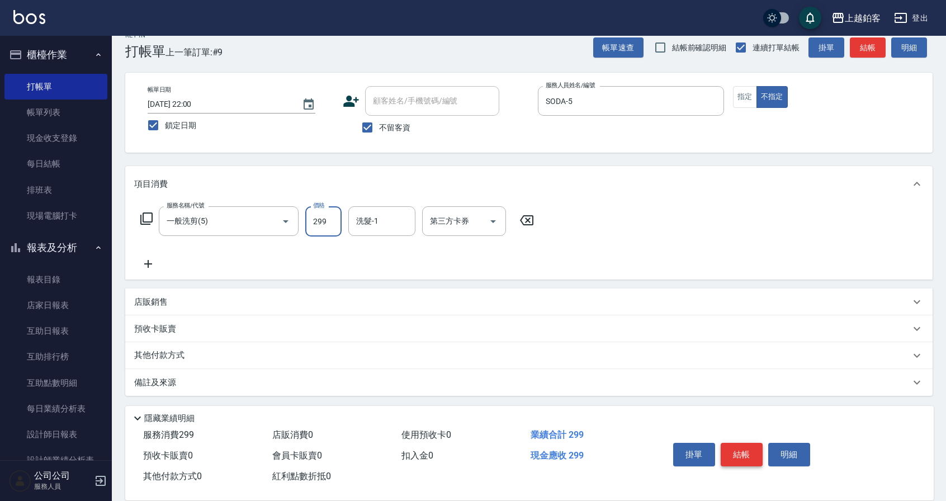
type input "299"
type input "芯如-50"
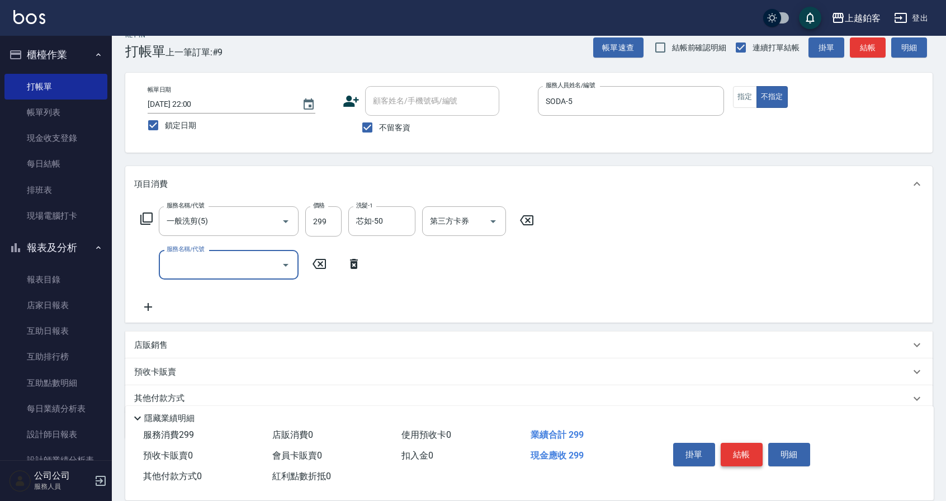
click at [736, 451] on button "結帳" at bounding box center [742, 454] width 42 height 23
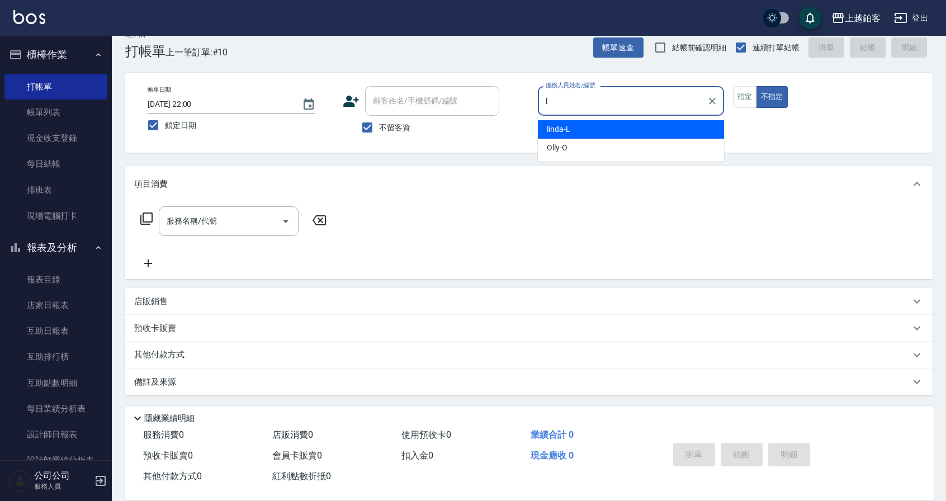
type input "linda-L"
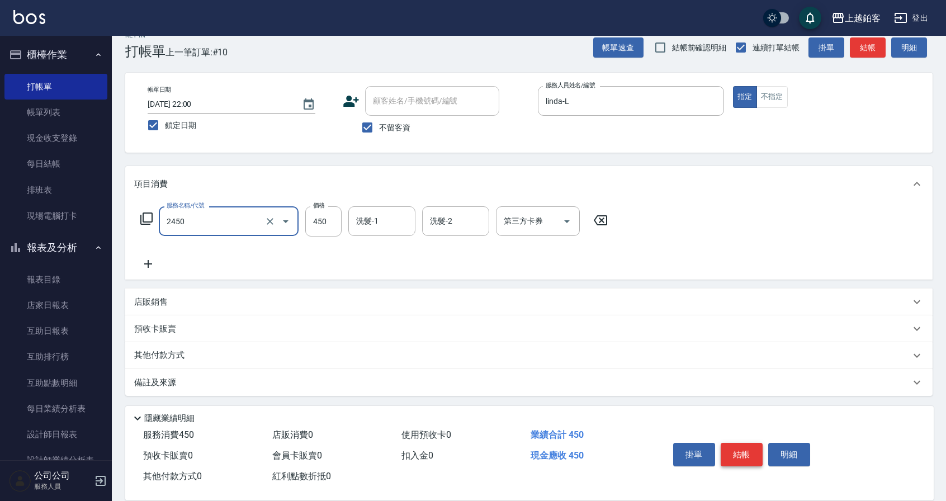
type input "C剪髮套餐(2450)"
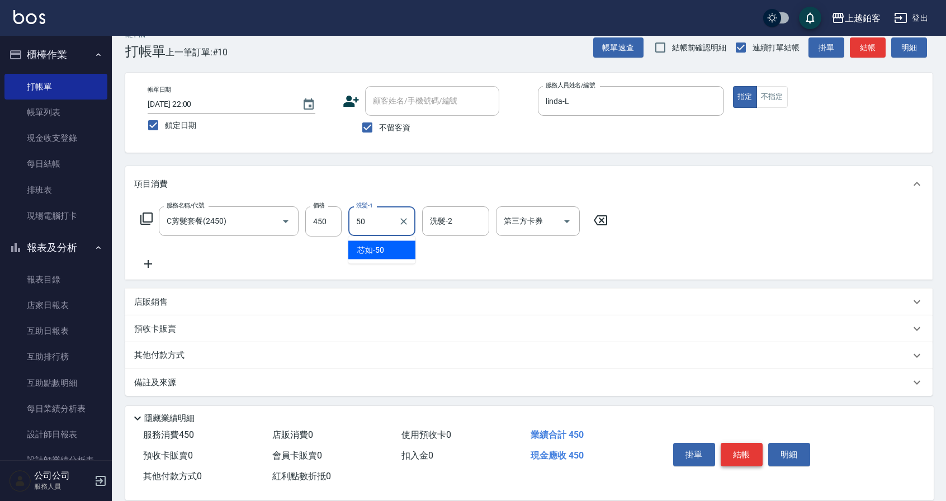
type input "芯如-50"
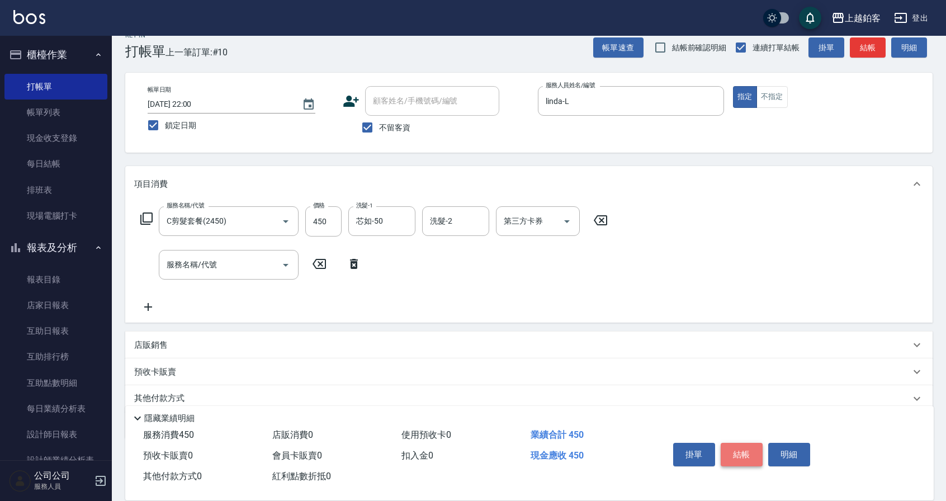
click at [741, 453] on button "結帳" at bounding box center [742, 454] width 42 height 23
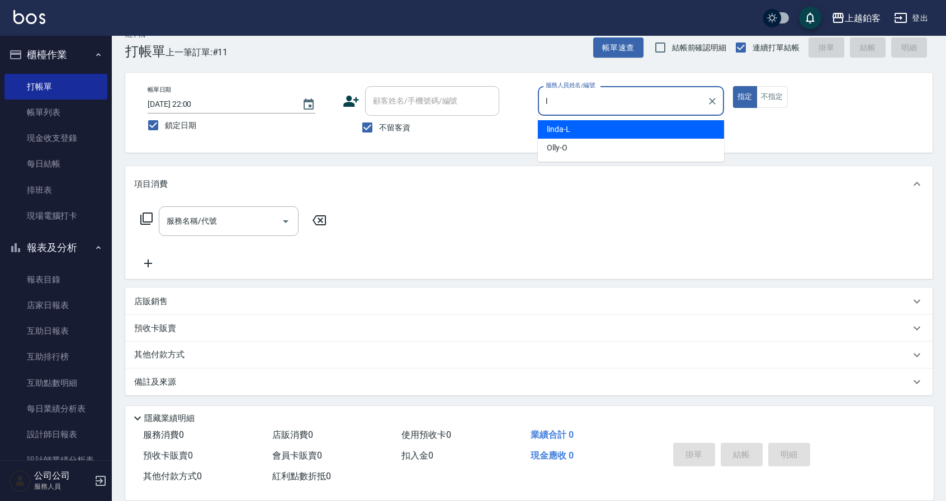
type input "linda-L"
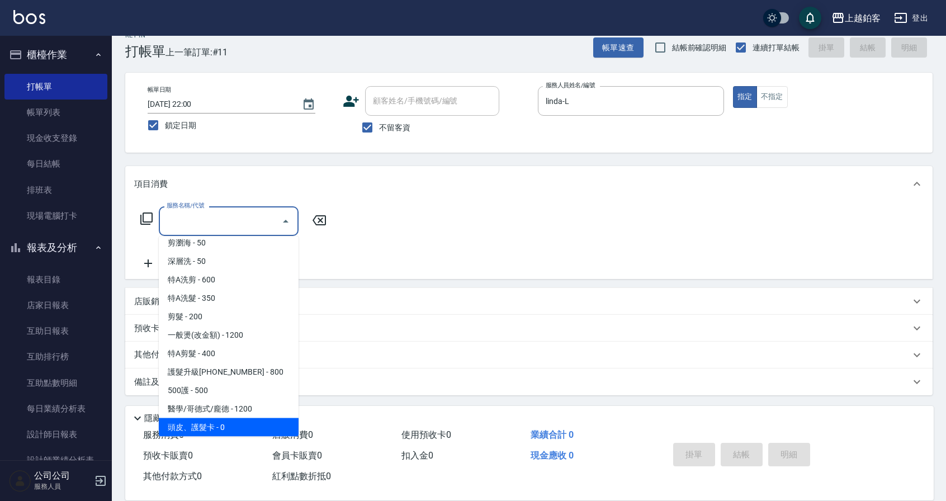
scroll to position [44, 0]
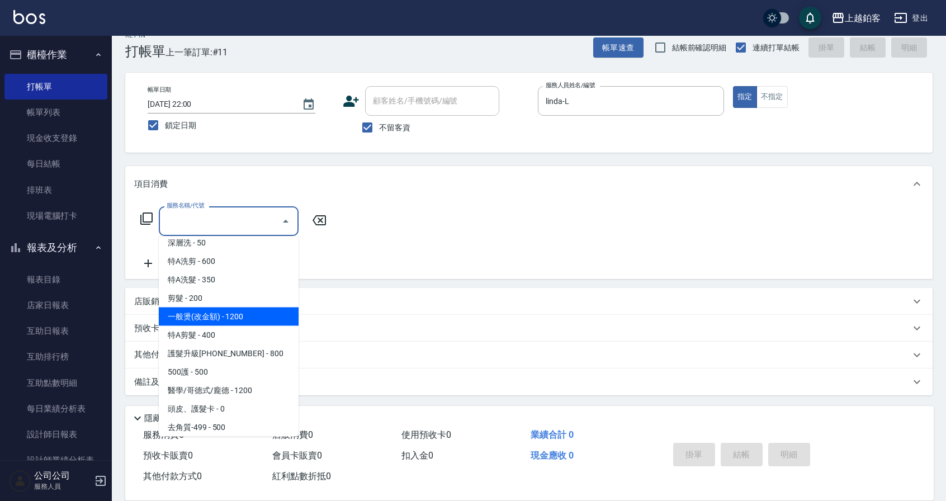
type input "一般燙(改金額)(201)"
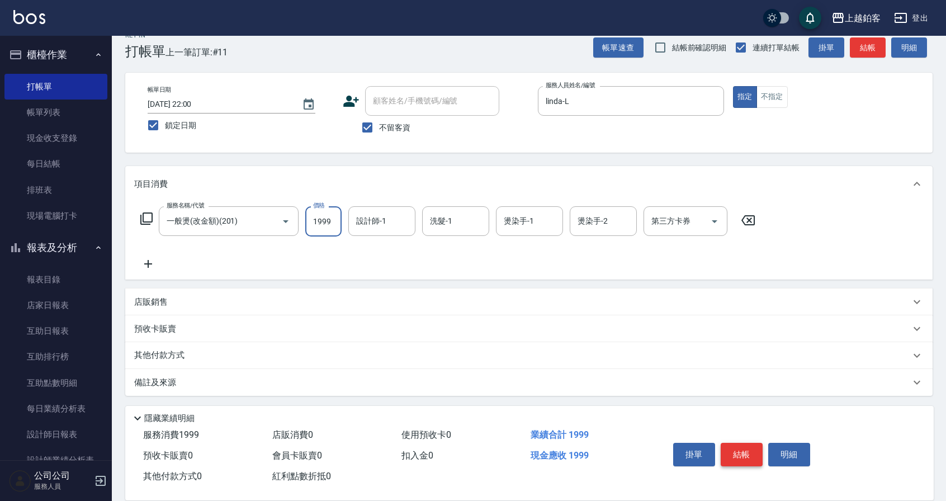
type input "1999"
type input "芯如-50"
drag, startPoint x: 400, startPoint y: 220, endPoint x: 425, endPoint y: 221, distance: 25.7
click at [400, 220] on icon "Clear" at bounding box center [403, 221] width 11 height 11
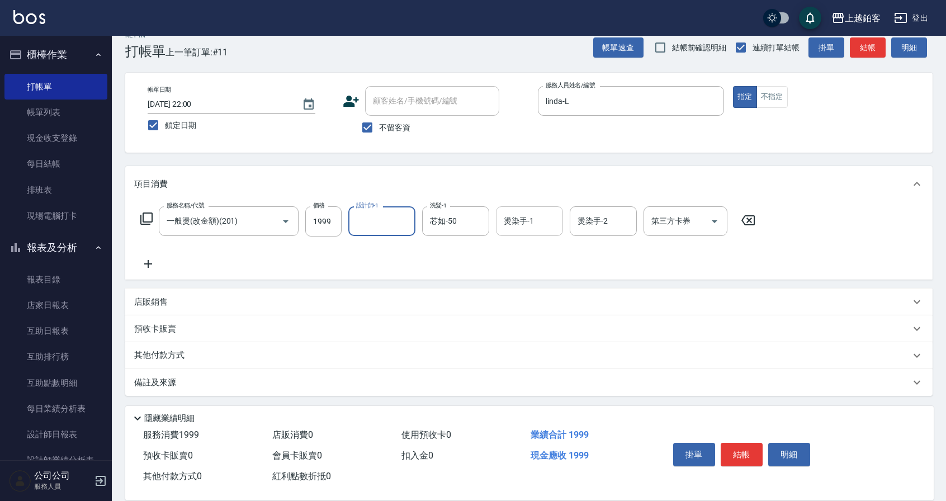
click at [508, 225] on input "燙染手-1" at bounding box center [529, 221] width 57 height 20
type input "芯如-50"
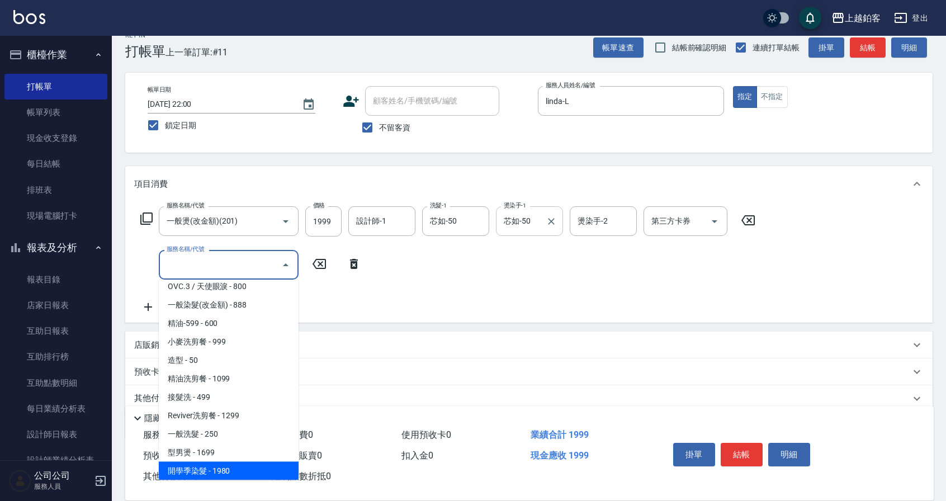
scroll to position [266, 0]
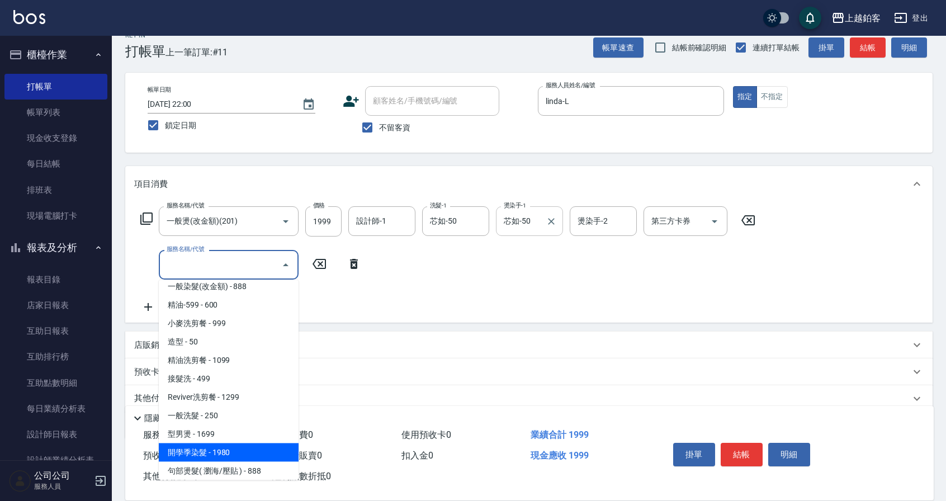
type input "開學季染髮(1980)"
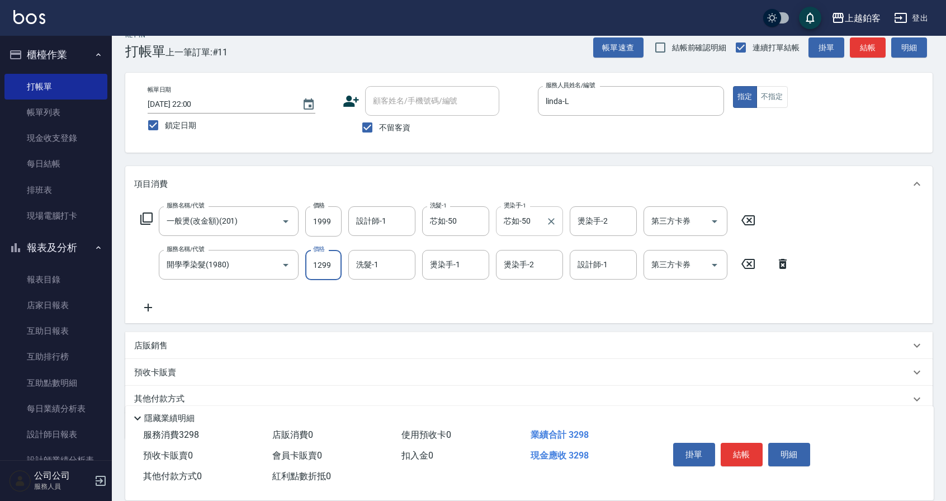
type input "1299"
type input "芯如-50"
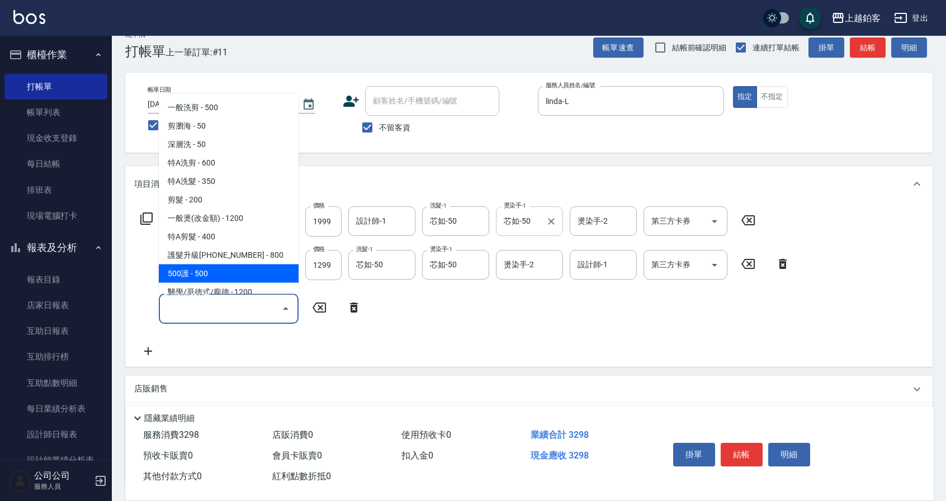
scroll to position [7, 0]
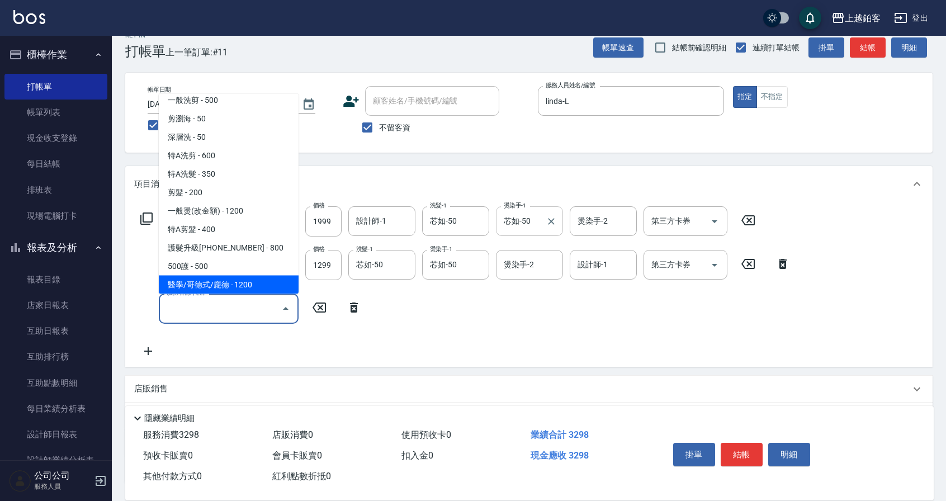
type input "醫學/哥德式/龐德(417)"
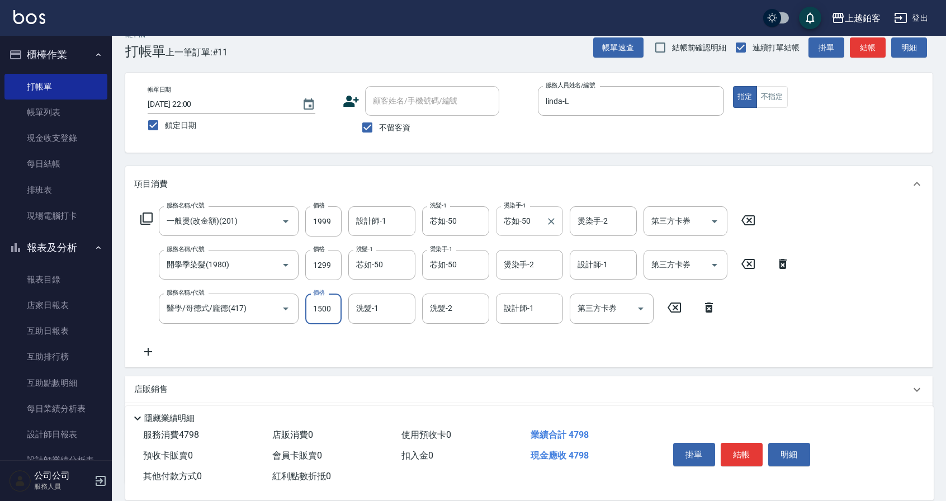
type input "1500"
type input "芯如-50"
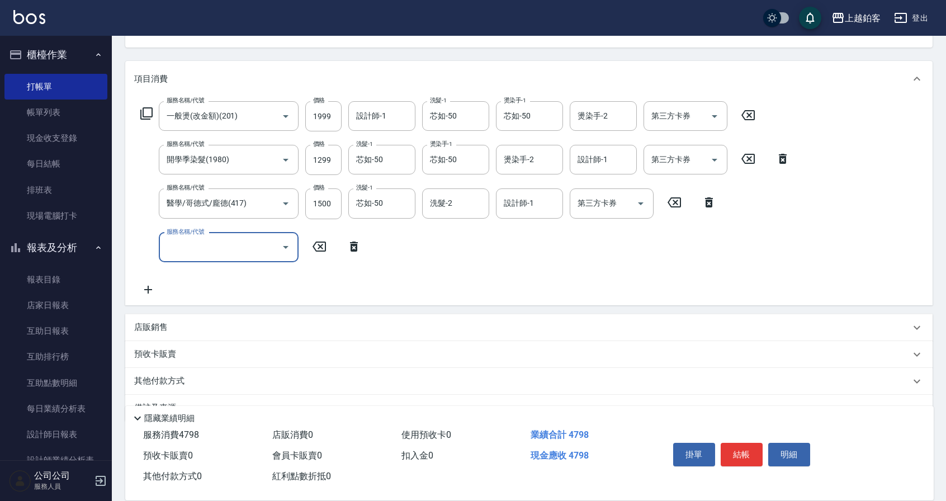
scroll to position [129, 0]
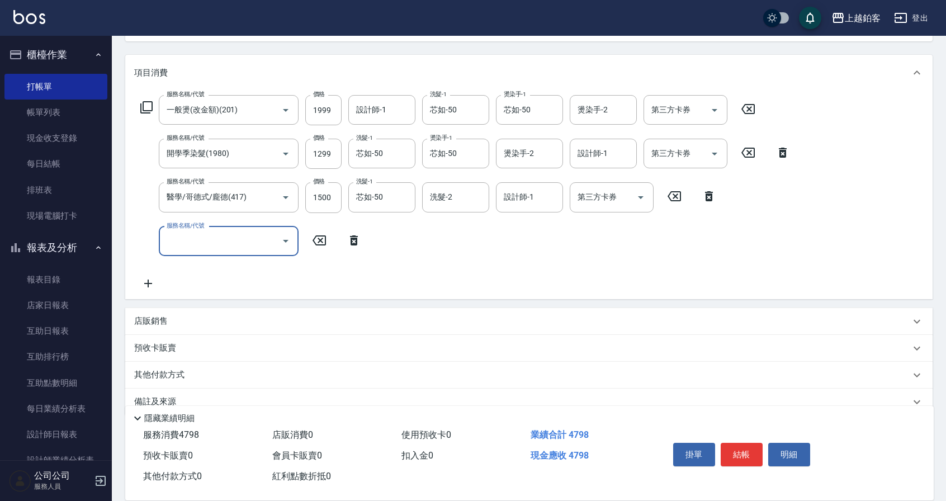
click at [264, 318] on div "店販銷售" at bounding box center [522, 321] width 776 height 12
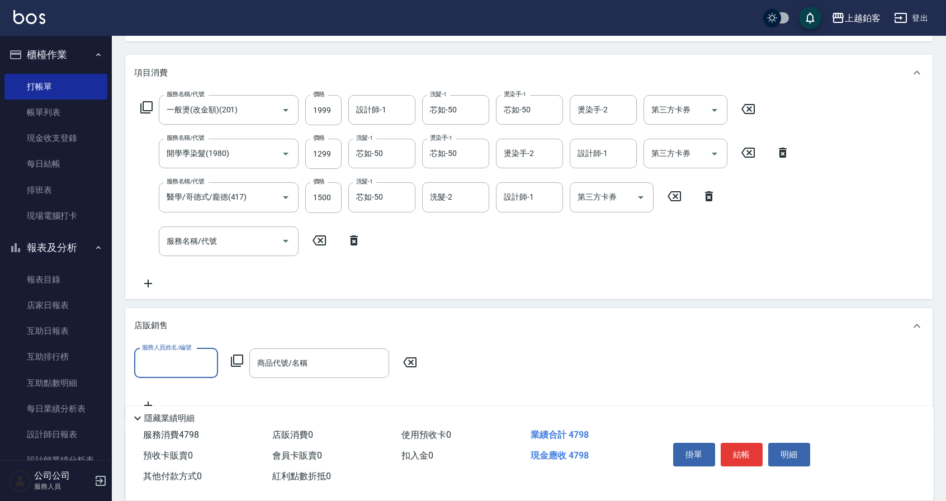
scroll to position [0, 0]
type input "linda-L"
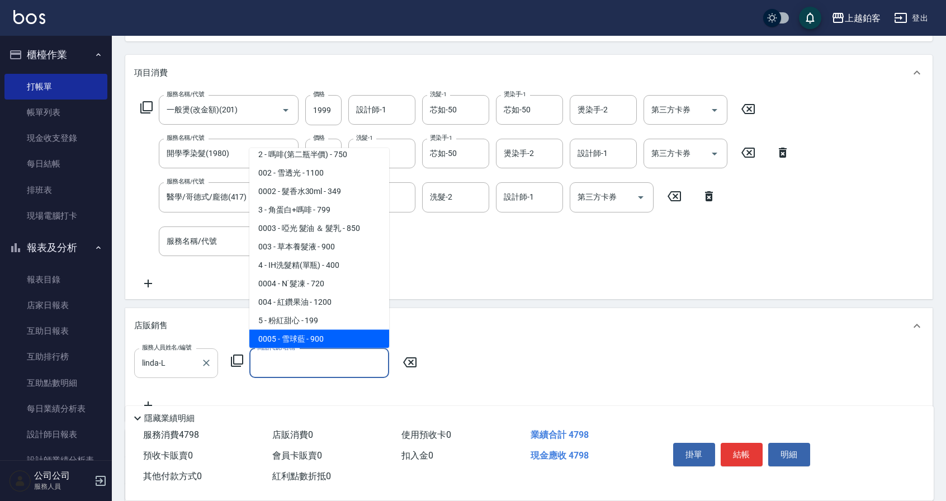
scroll to position [81, 0]
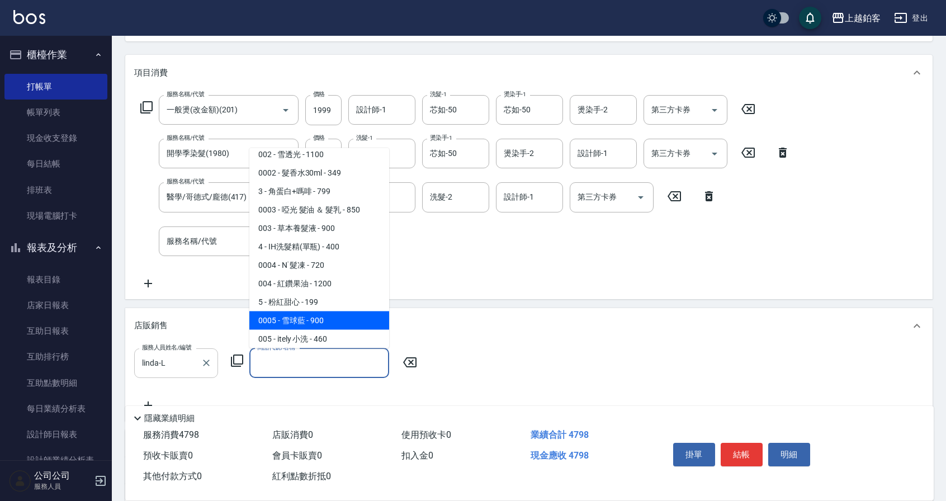
type input "雪球藍"
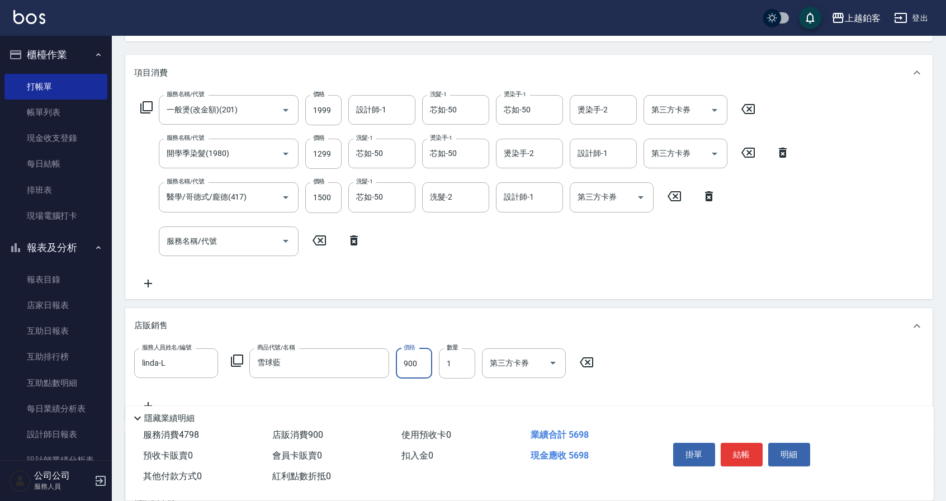
click at [409, 361] on input "900" at bounding box center [414, 363] width 36 height 30
type input "720"
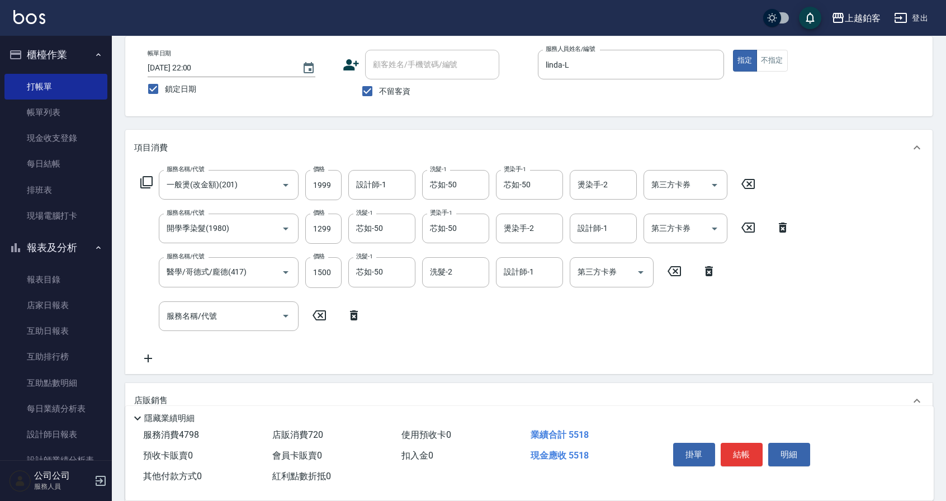
scroll to position [50, 0]
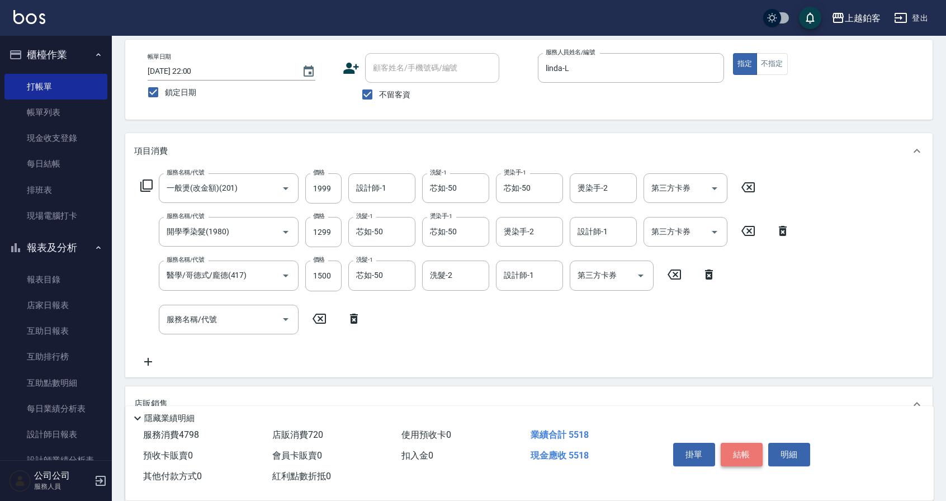
click at [729, 451] on button "結帳" at bounding box center [742, 454] width 42 height 23
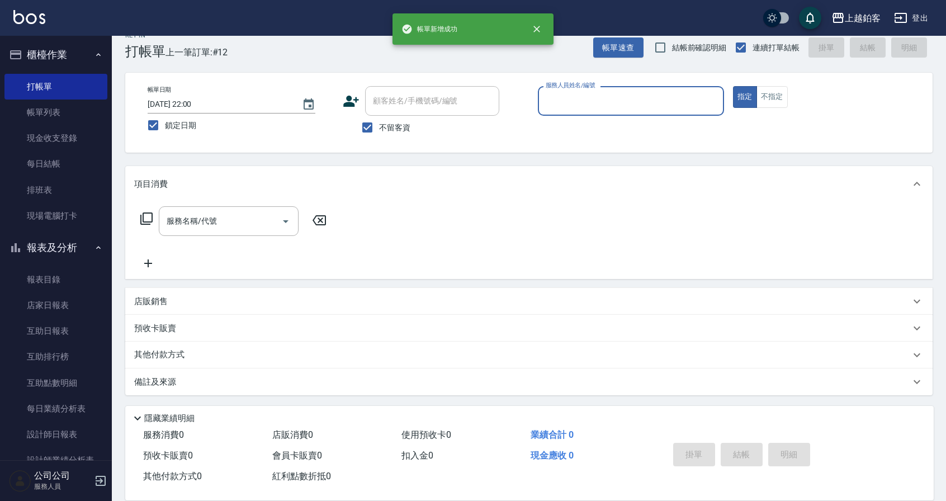
scroll to position [17, 0]
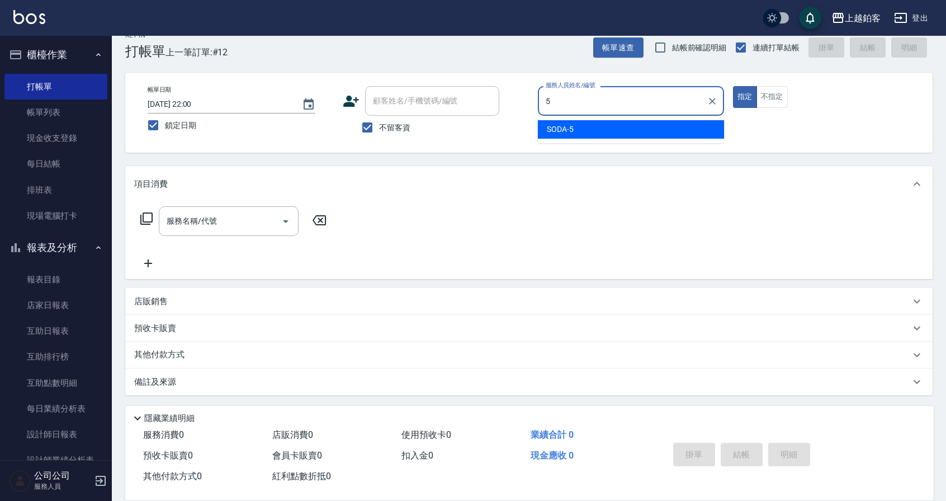
type input "SODA-5"
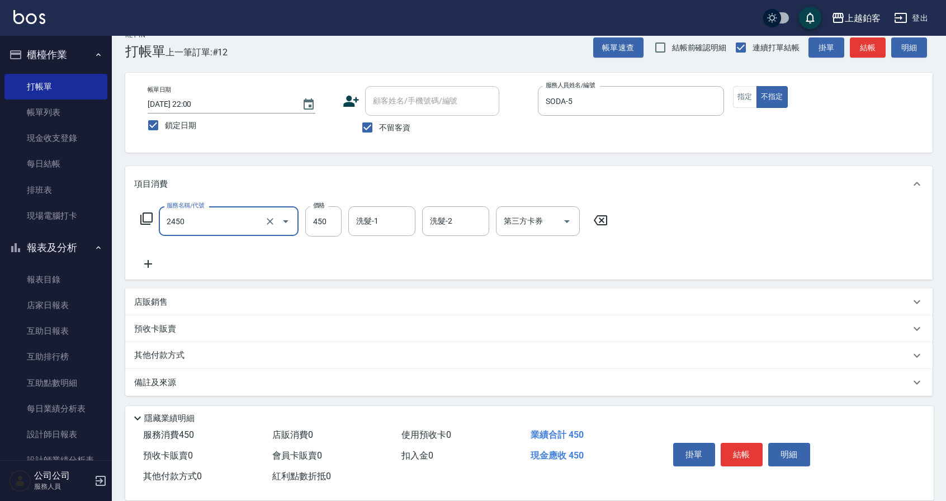
type input "C剪髮套餐(2450)"
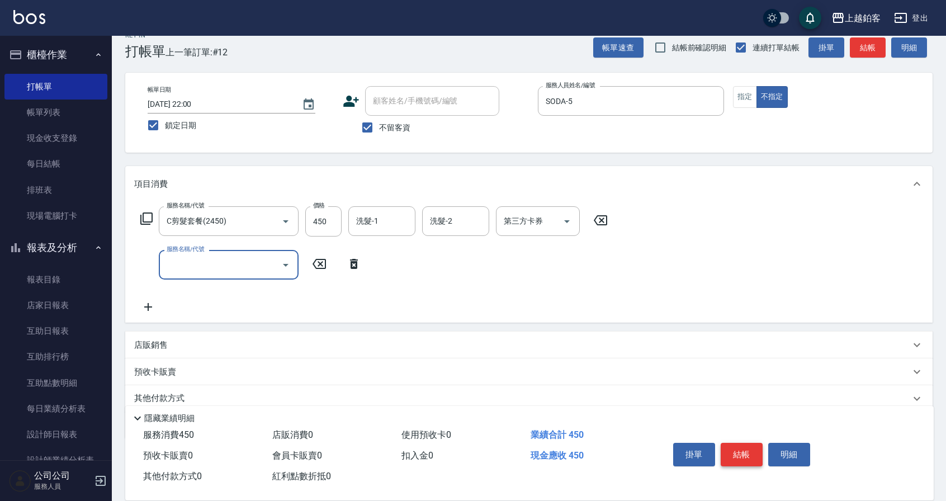
click at [744, 444] on button "結帳" at bounding box center [742, 454] width 42 height 23
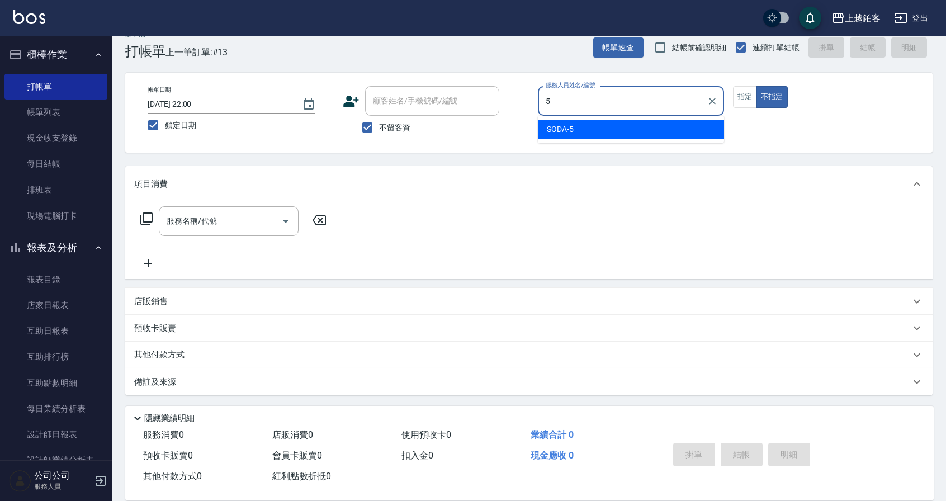
type input "SODA-5"
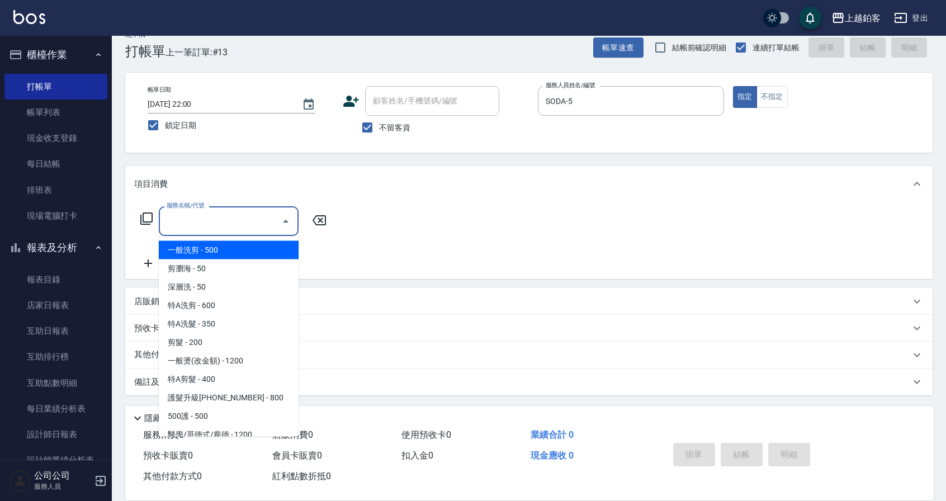
type input "一般洗剪(5)"
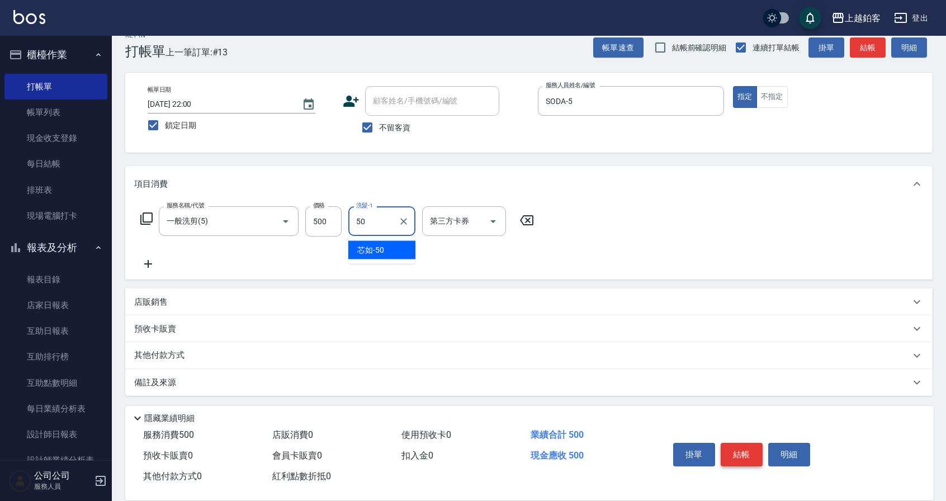
type input "芯如-50"
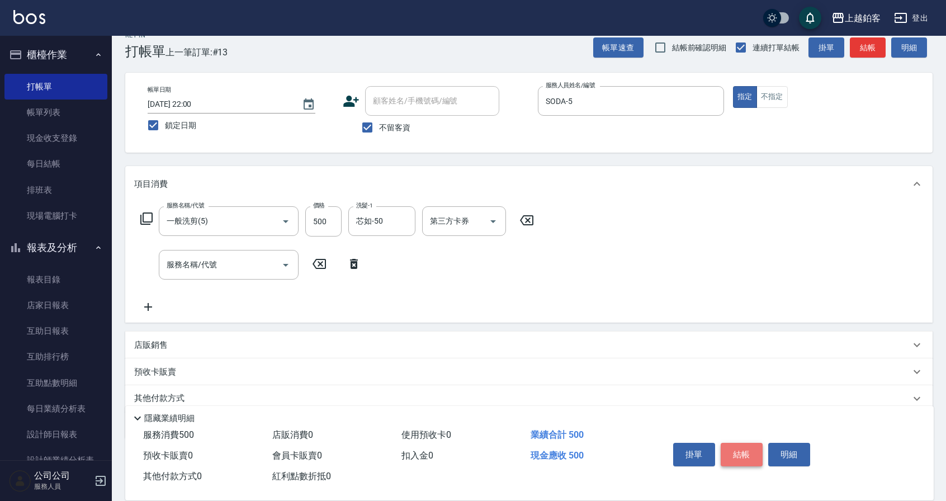
click at [743, 451] on button "結帳" at bounding box center [742, 454] width 42 height 23
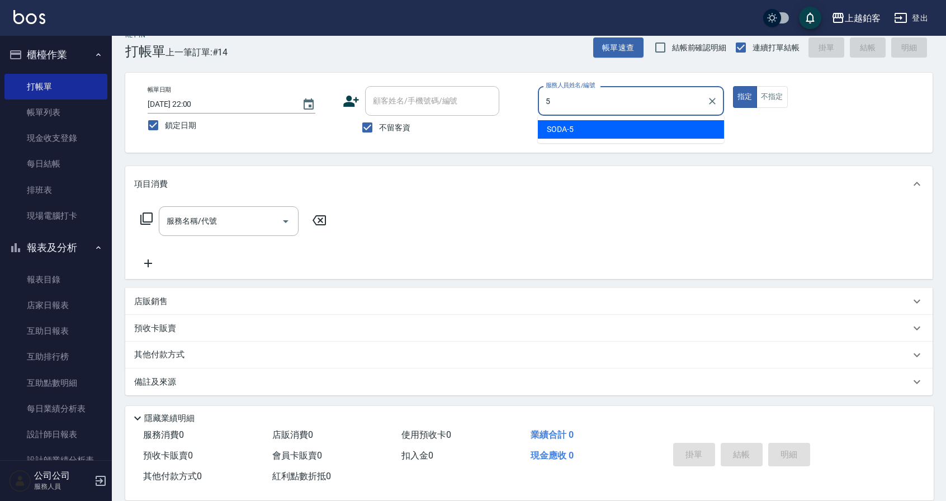
type input "SODA-5"
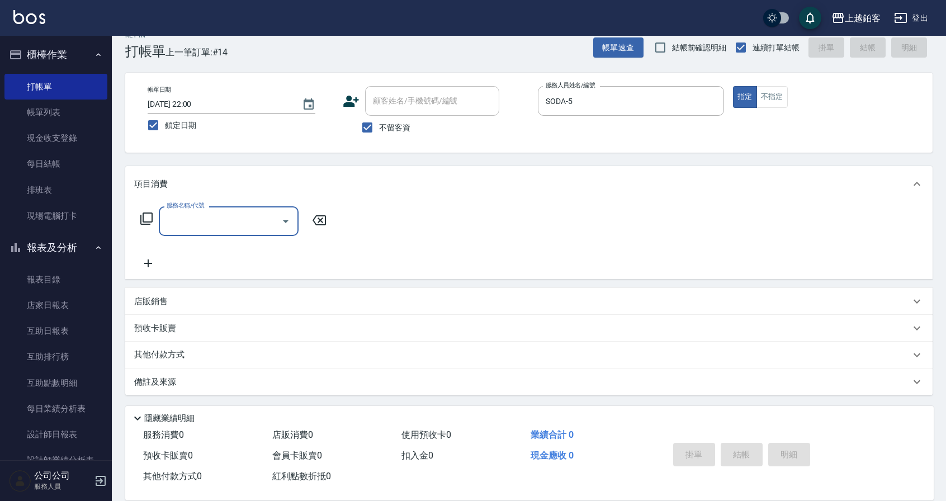
click at [269, 296] on div "店販銷售" at bounding box center [522, 302] width 776 height 12
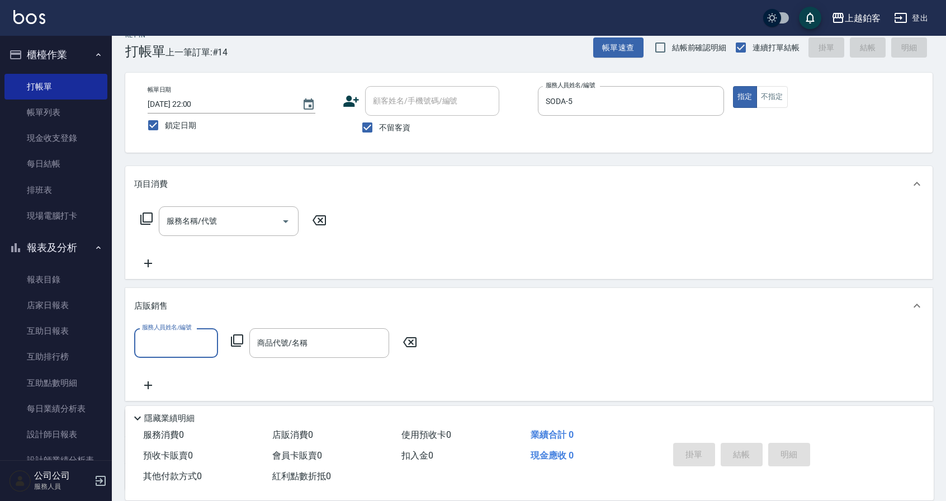
scroll to position [0, 0]
type input "SODA-5"
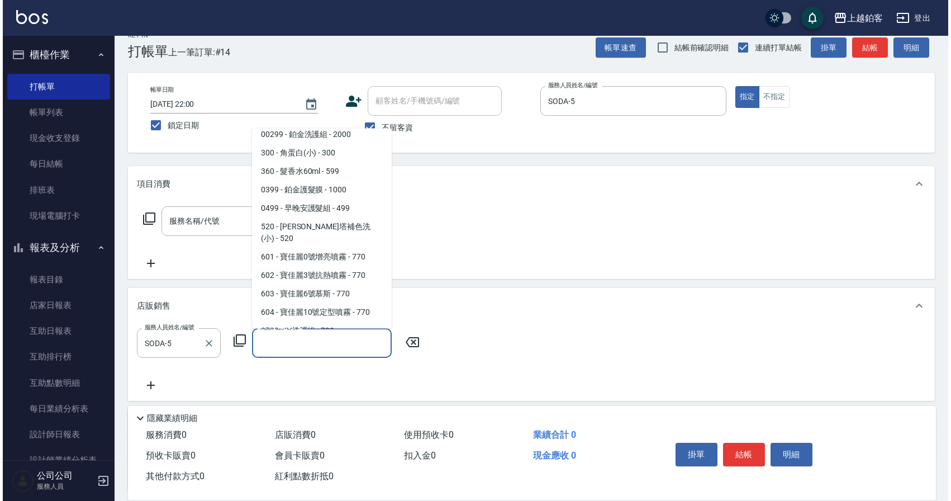
scroll to position [738, 0]
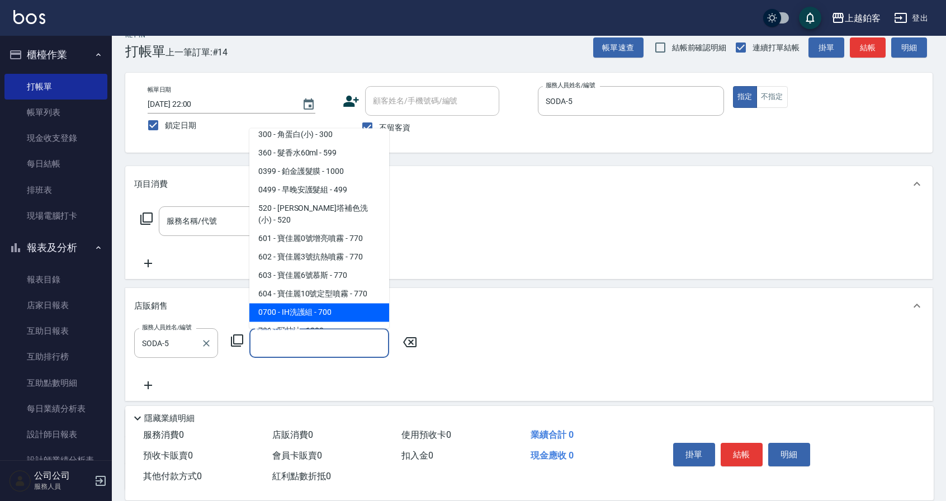
type input "IH洗護組"
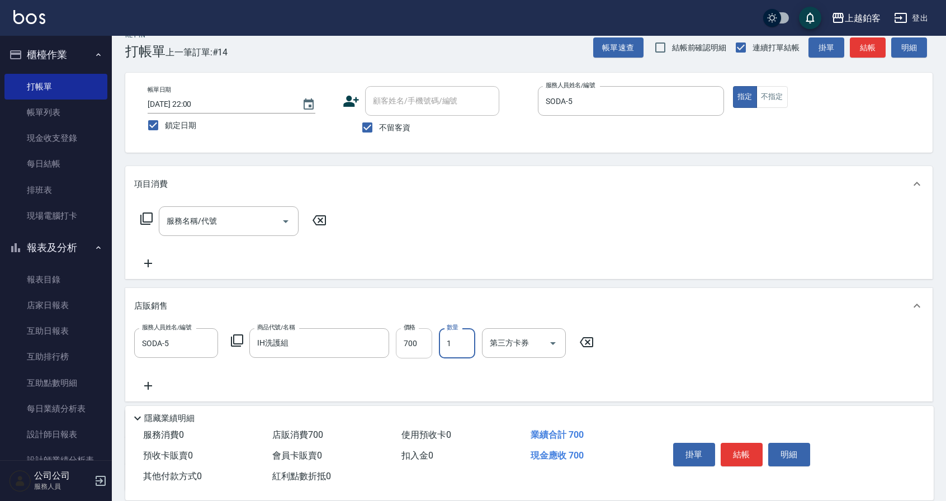
drag, startPoint x: 415, startPoint y: 336, endPoint x: 405, endPoint y: 331, distance: 11.8
click at [415, 336] on input "700" at bounding box center [414, 343] width 36 height 30
type input "800"
click at [748, 451] on button "結帳" at bounding box center [742, 454] width 42 height 23
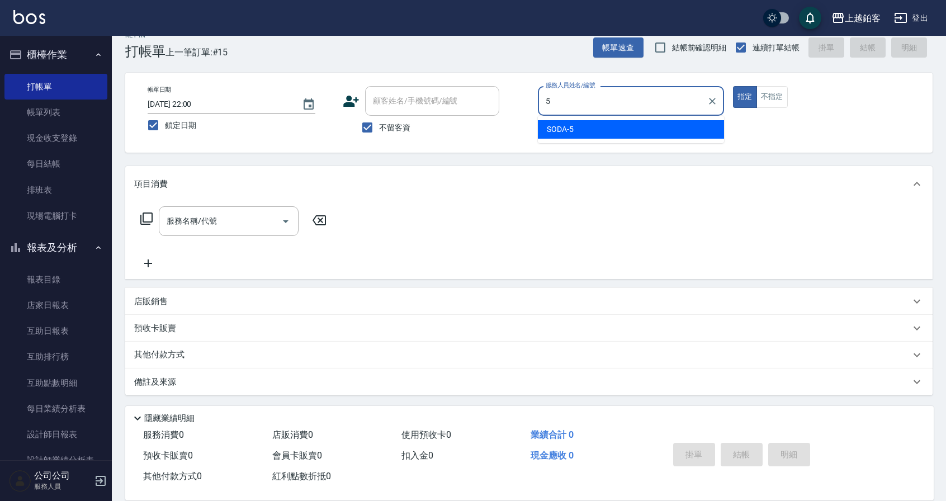
type input "SODA-5"
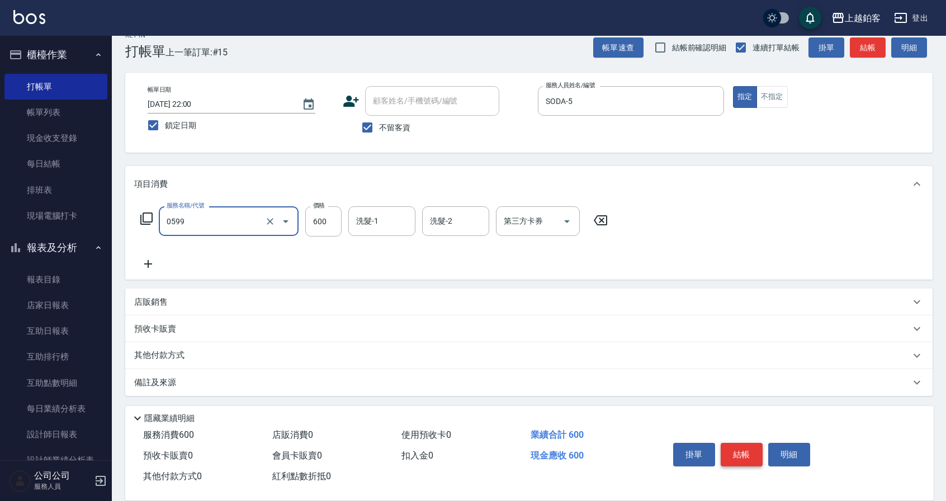
type input "精油-599(0599)"
type input "500"
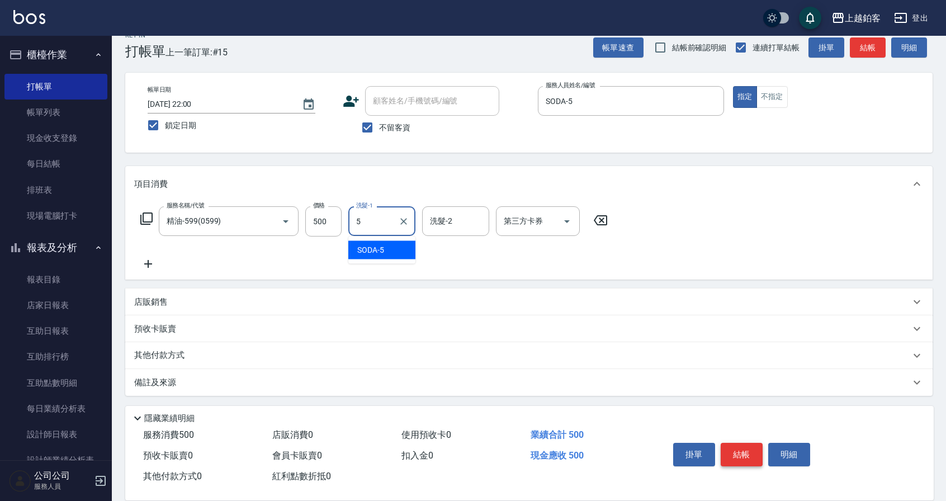
type input "SODA-5"
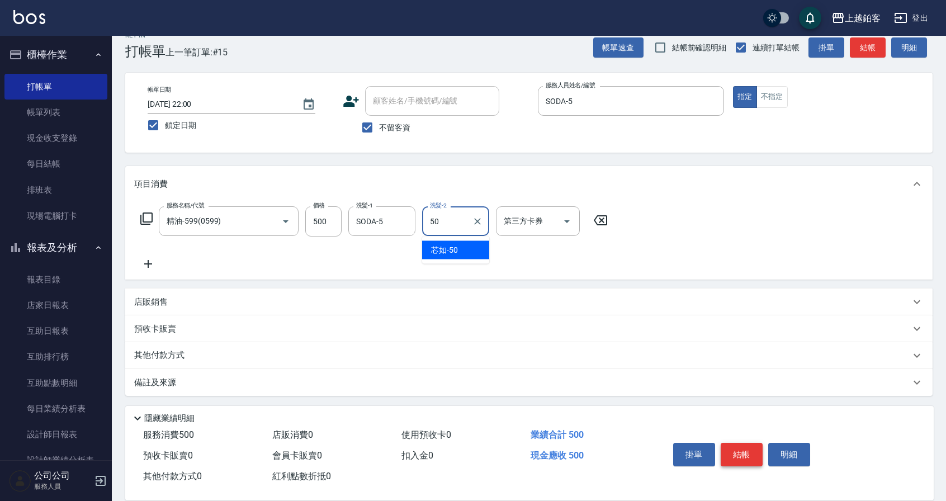
type input "芯如-50"
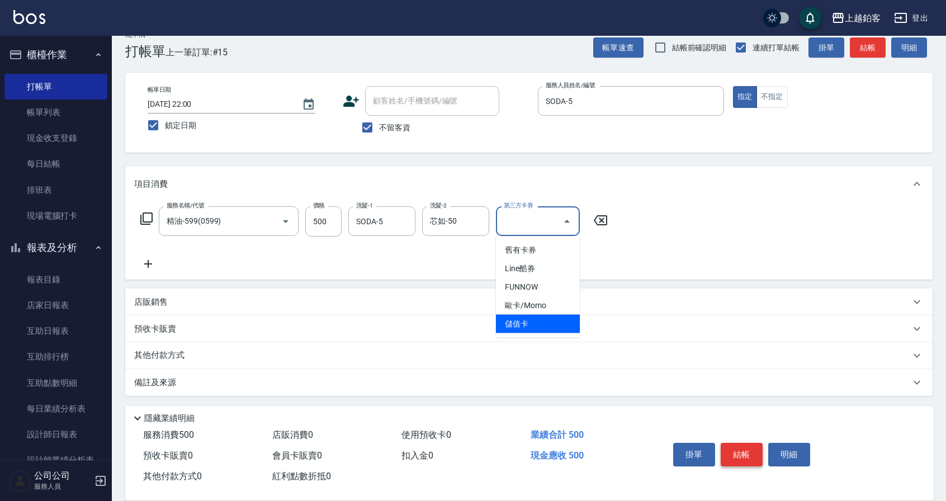
type input "儲值卡"
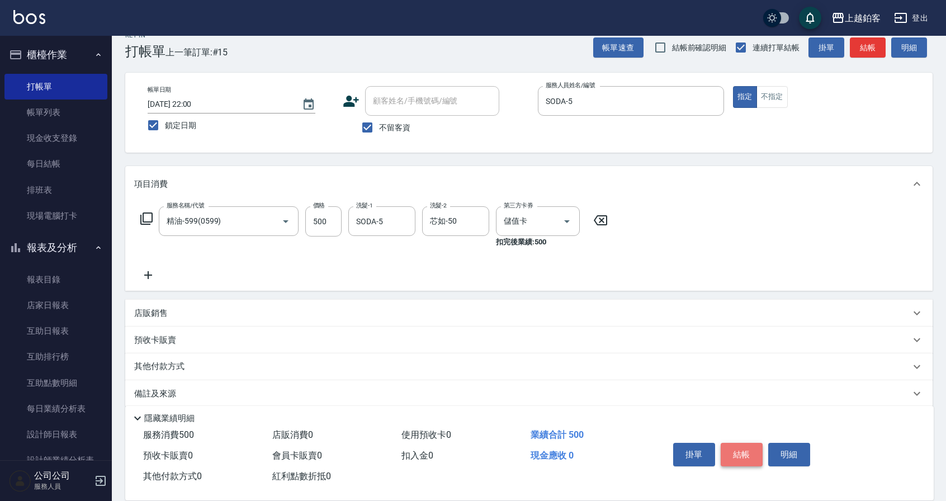
click at [748, 452] on button "結帳" at bounding box center [742, 454] width 42 height 23
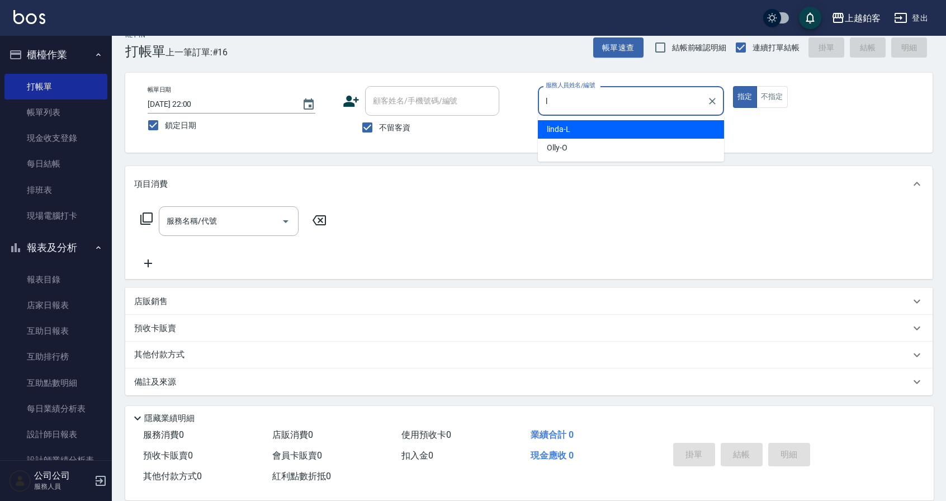
type input "linda-L"
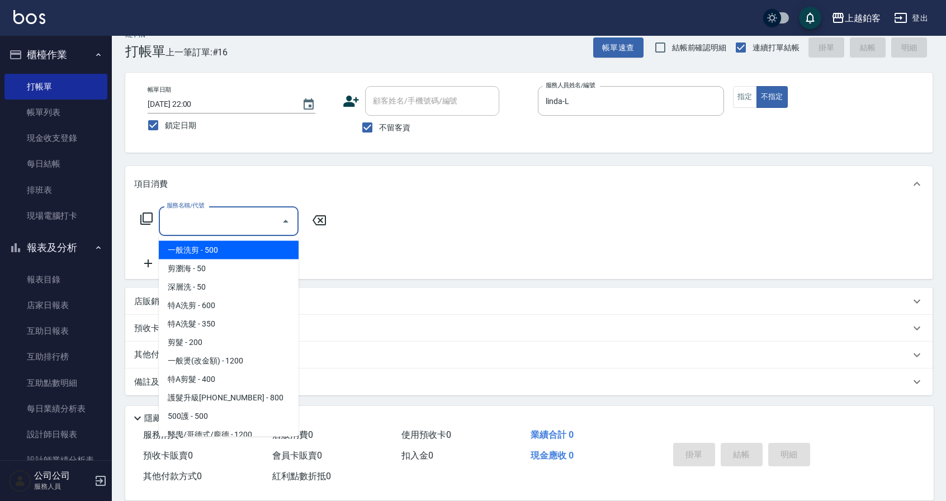
type input "一般洗剪(5)"
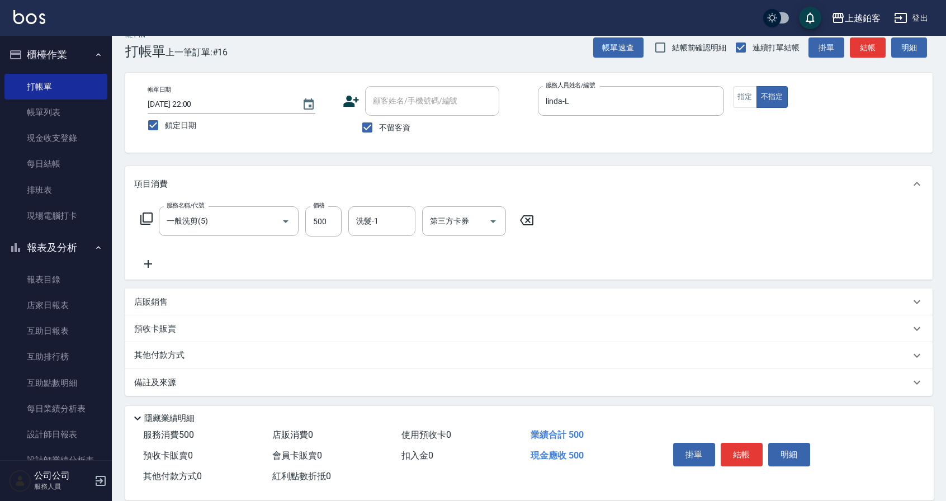
click at [304, 216] on div "服務名稱/代號 一般洗剪(5) 服務名稱/代號 價格 500 價格 洗髮-1 洗髮-1 第三方卡券 第三方卡券" at bounding box center [337, 221] width 406 height 30
click at [332, 221] on input "500" at bounding box center [323, 221] width 36 height 30
type input "299"
type input "芯如-50"
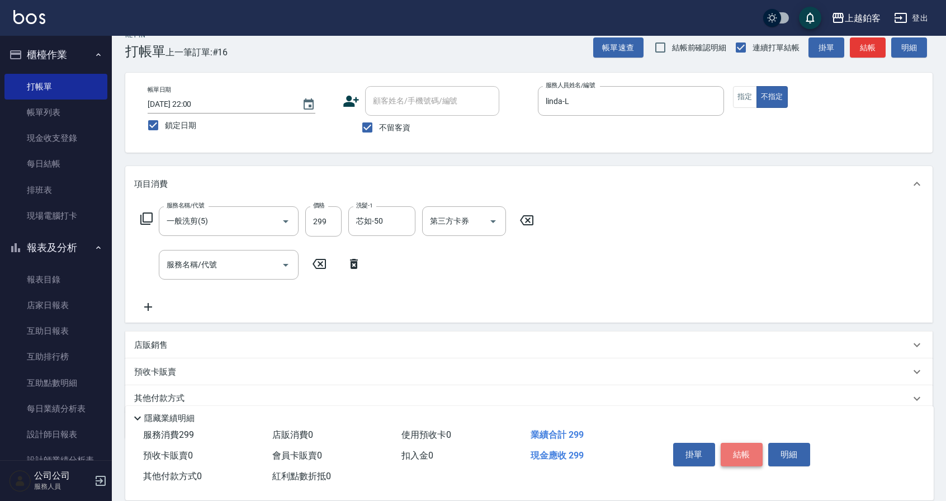
click at [741, 453] on button "結帳" at bounding box center [742, 454] width 42 height 23
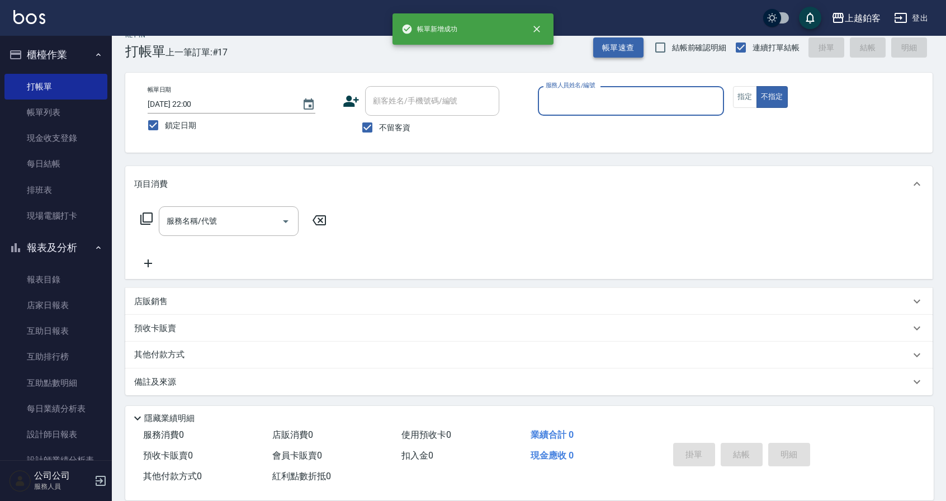
click at [601, 51] on button "帳單速查" at bounding box center [618, 47] width 50 height 21
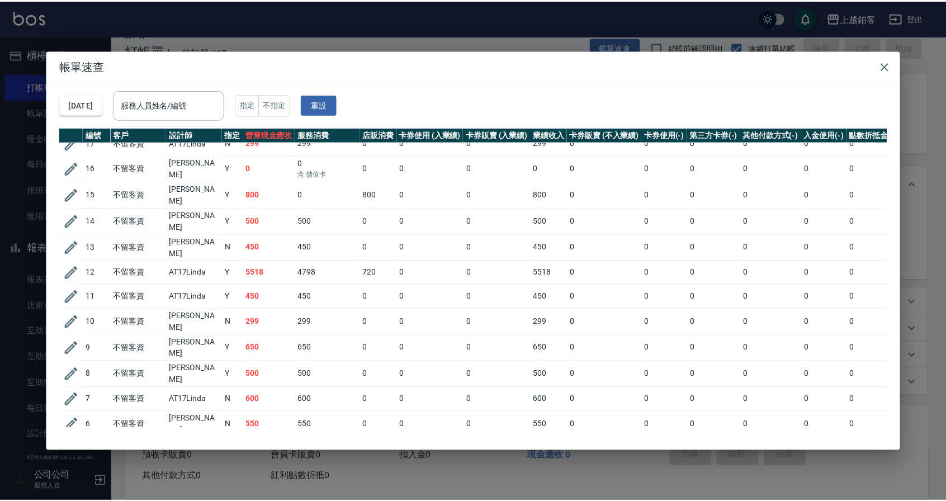
scroll to position [0, 0]
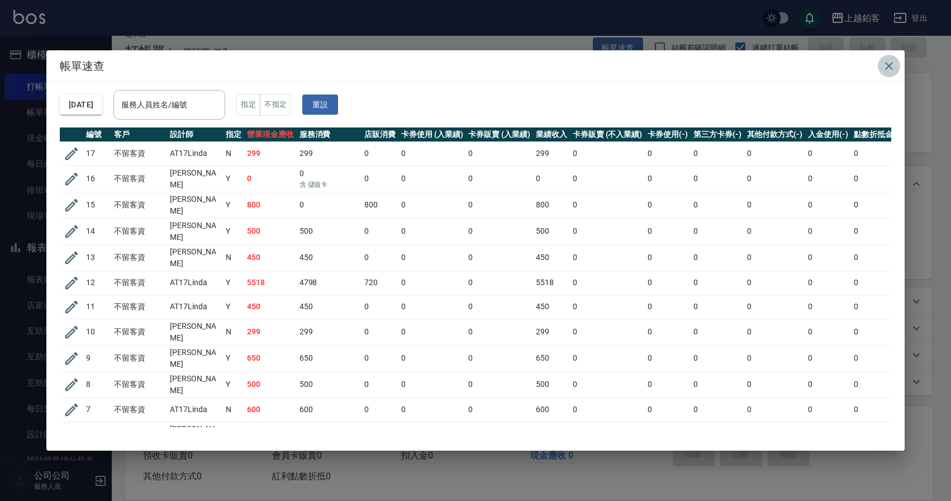
click at [889, 72] on icon "button" at bounding box center [889, 65] width 13 height 13
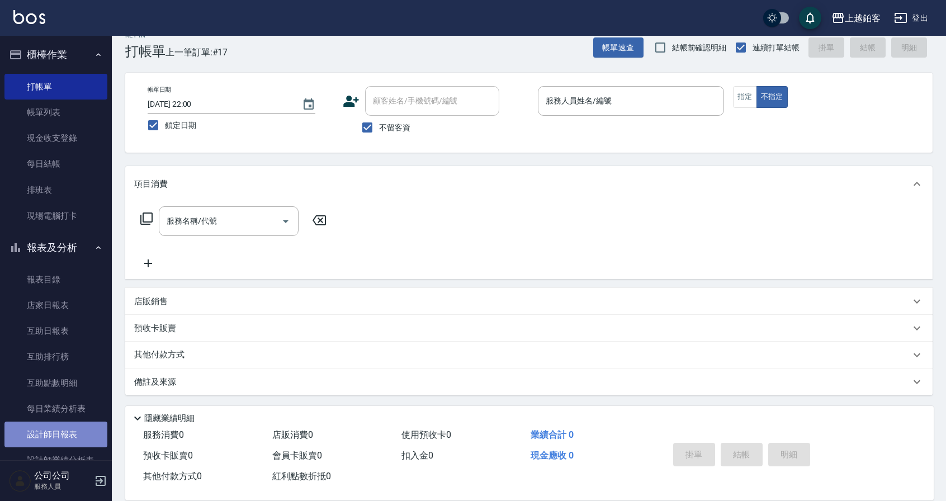
click at [55, 428] on link "設計師日報表" at bounding box center [55, 434] width 103 height 26
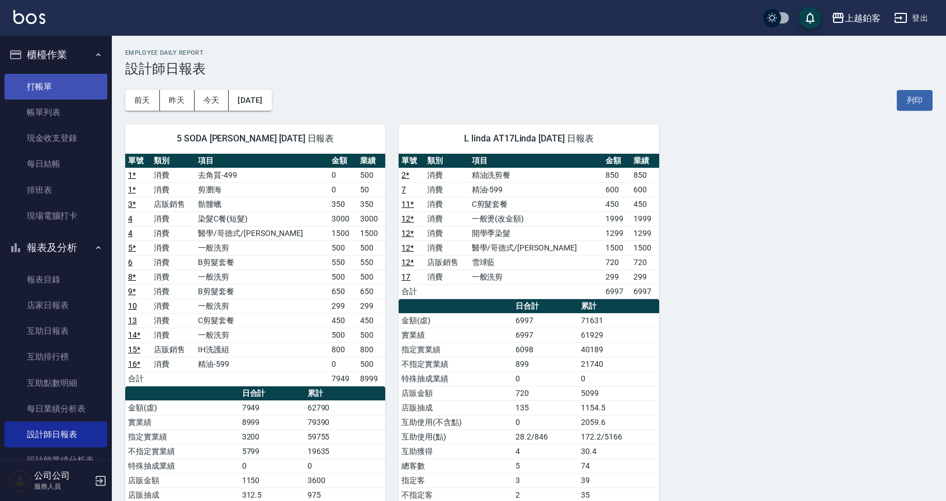
click at [42, 83] on link "打帳單" at bounding box center [55, 87] width 103 height 26
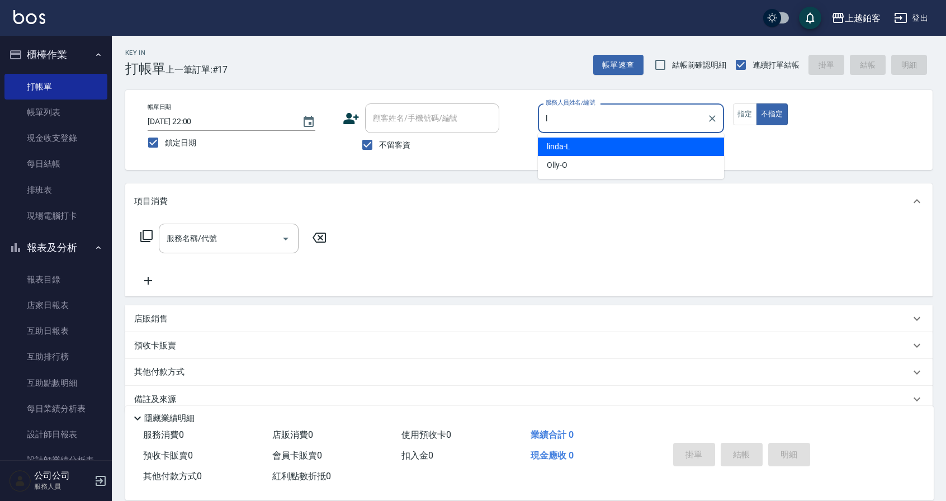
type input "linda-L"
type button "false"
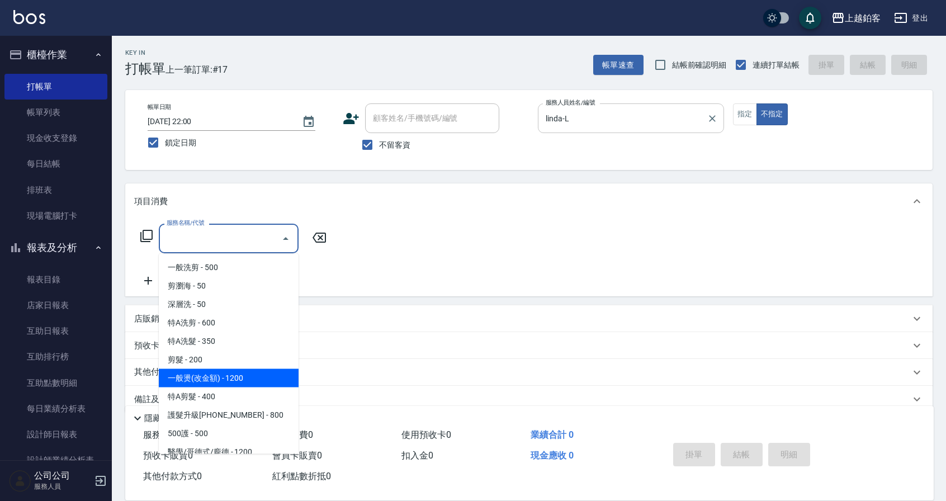
type input "一般燙(改金額)(201)"
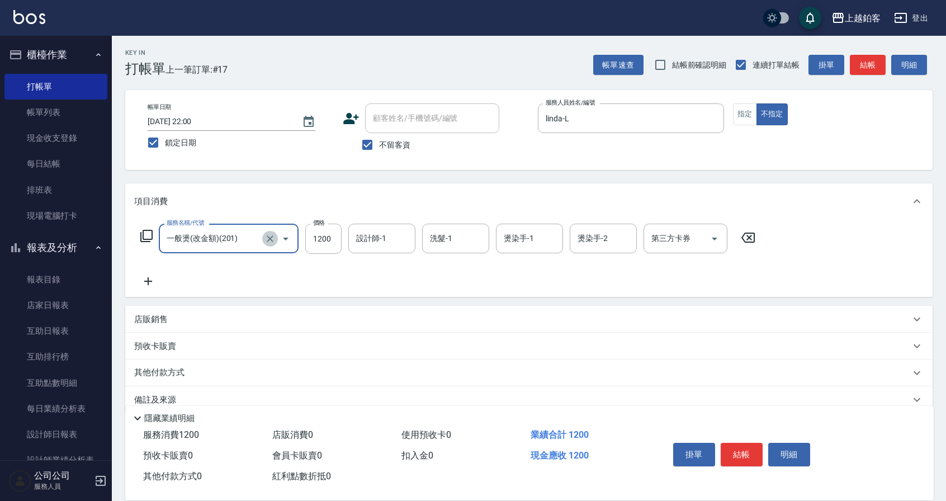
click at [272, 245] on button "Clear" at bounding box center [270, 239] width 16 height 16
click at [225, 240] on input "服務名稱/代號" at bounding box center [213, 239] width 98 height 20
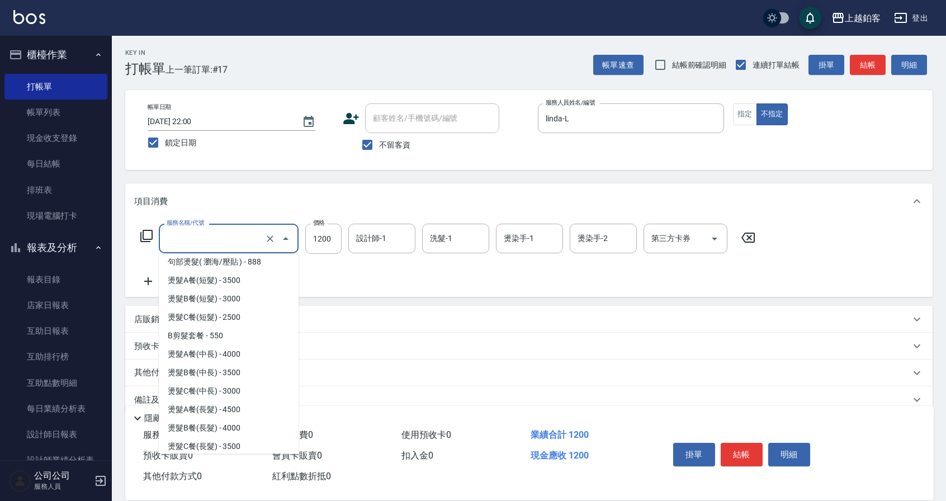
scroll to position [374, 0]
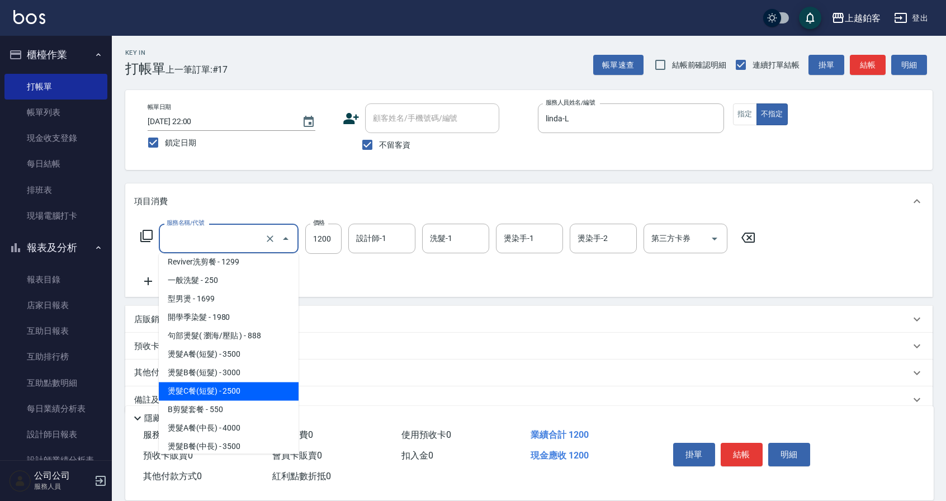
click at [222, 395] on span "燙髮C餐(短髮) - 2500" at bounding box center [229, 391] width 140 height 18
type input "燙髮C餐(短髮)(2203)"
type input "2500"
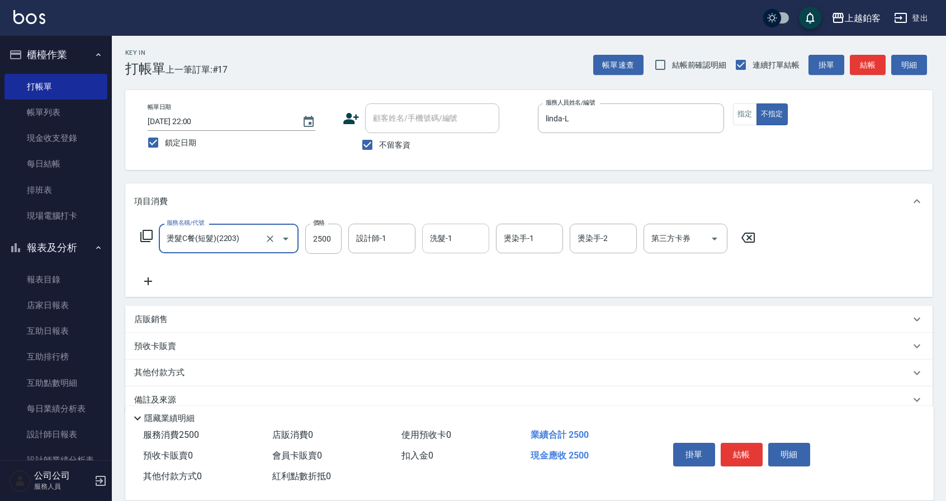
click at [443, 241] on input "洗髮-1" at bounding box center [455, 239] width 57 height 20
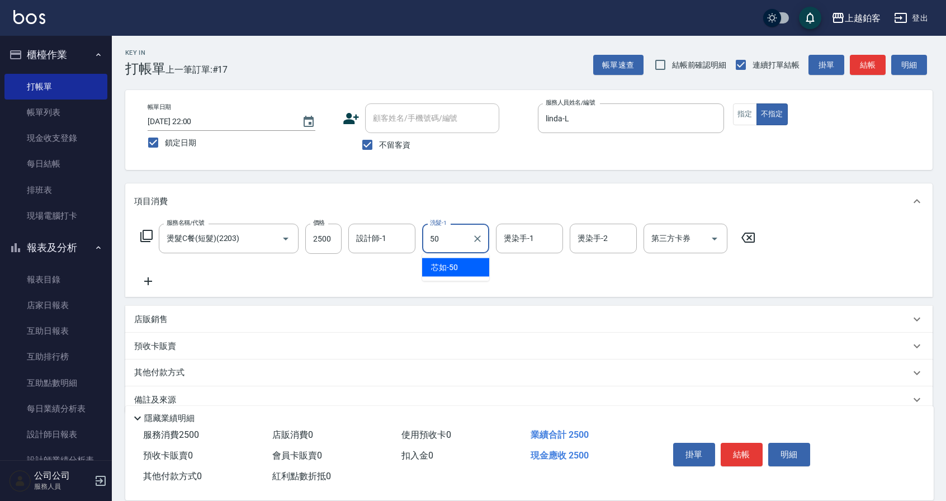
type input "芯如-50"
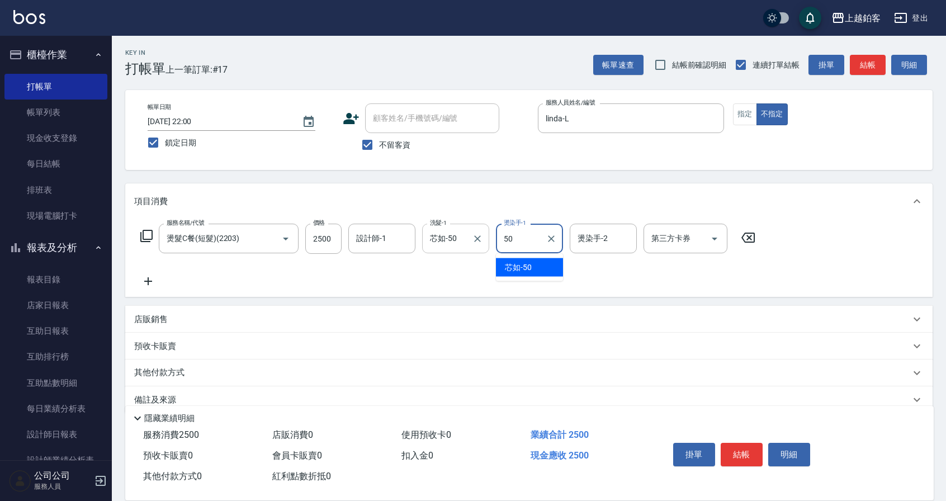
type input "芯如-50"
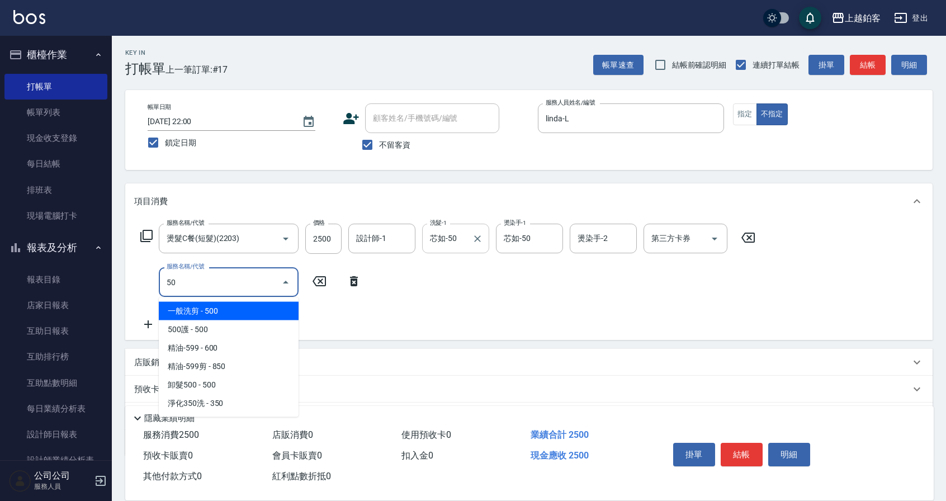
scroll to position [0, 0]
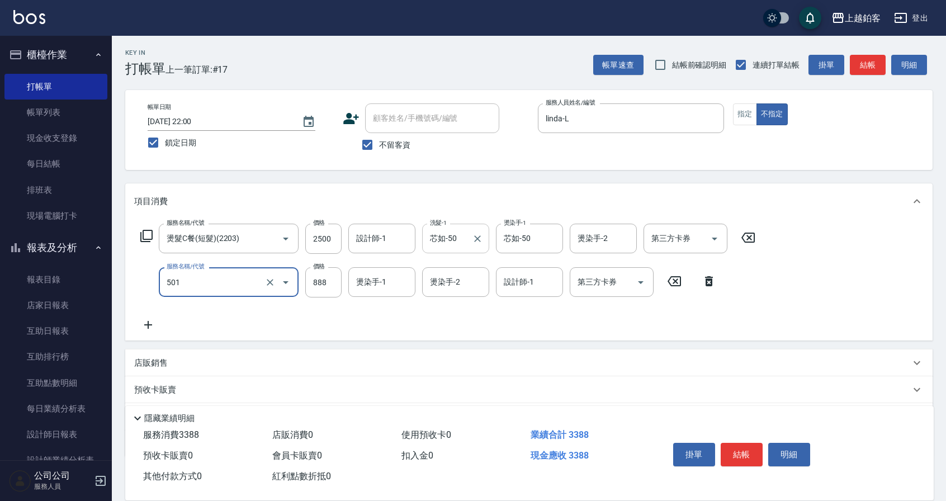
type input "一般染髮(改金額)(501)"
type input "1000"
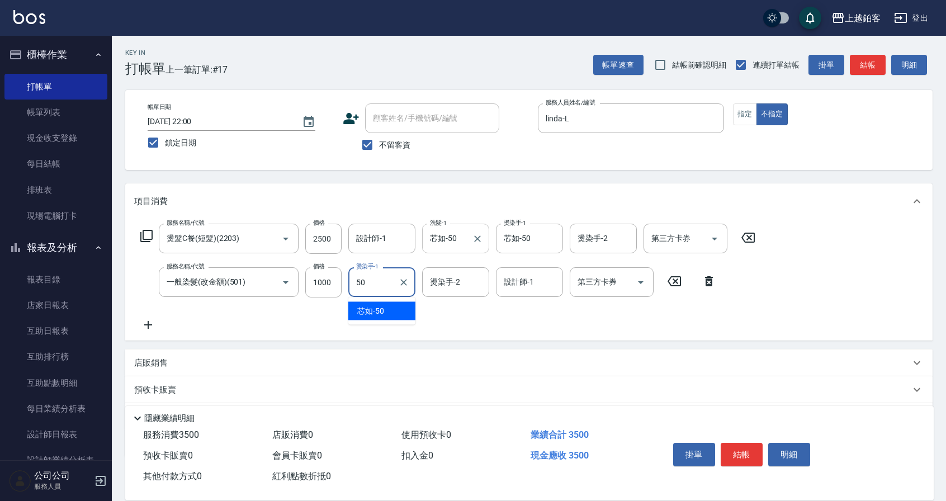
type input "芯如-50"
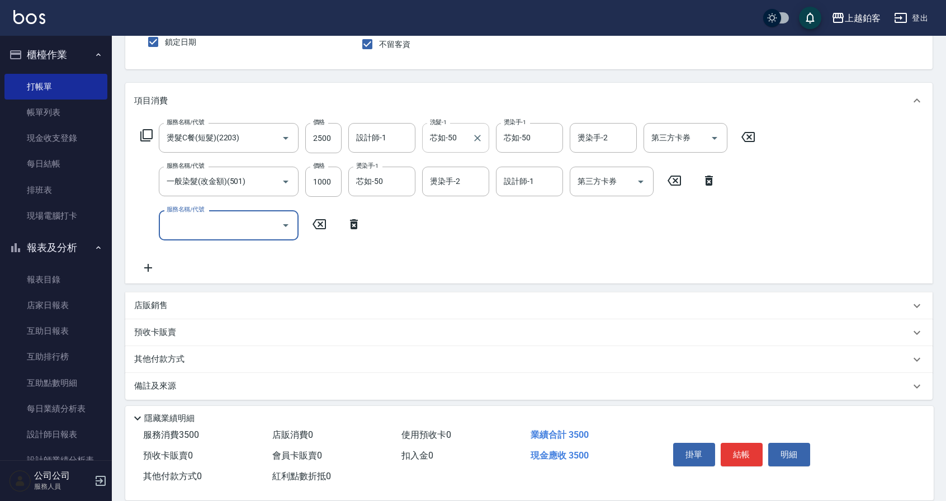
scroll to position [105, 0]
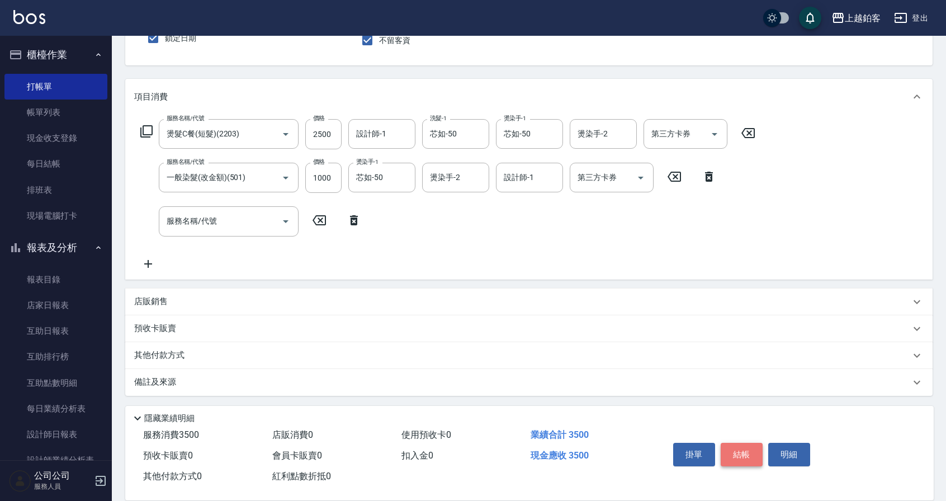
click at [740, 454] on button "結帳" at bounding box center [742, 454] width 42 height 23
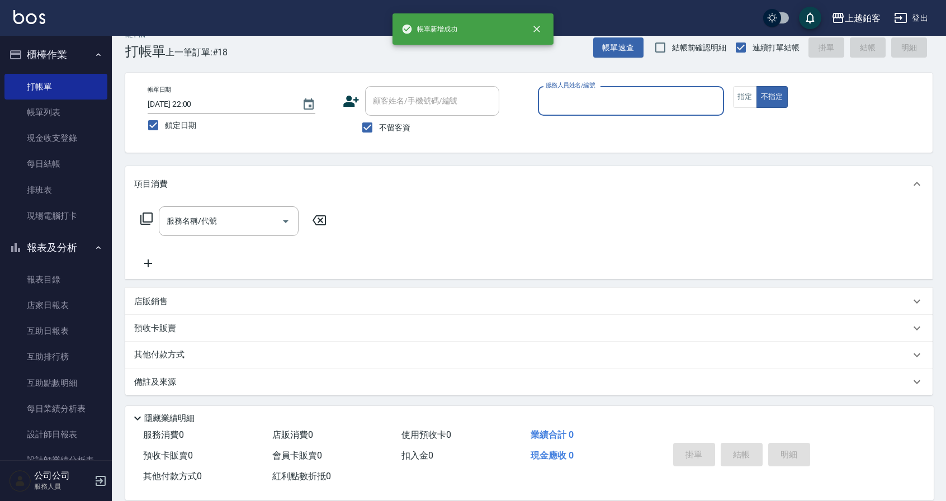
scroll to position [0, 0]
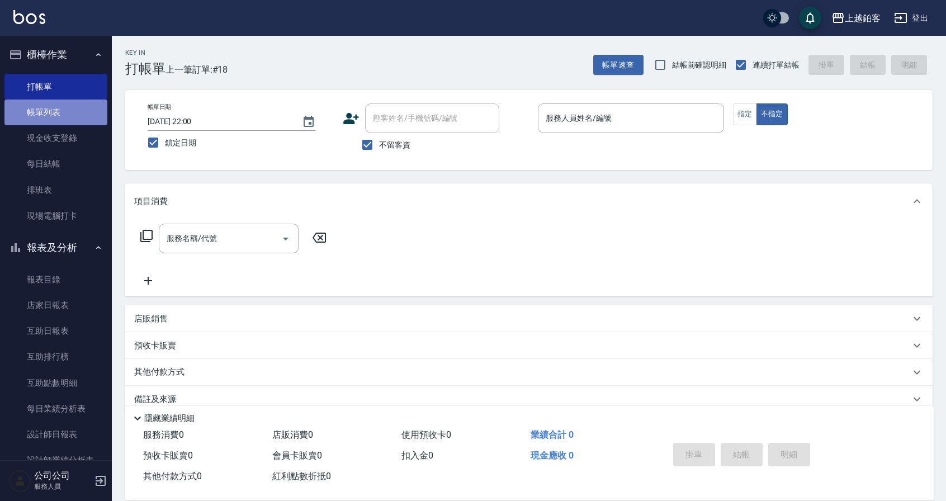
click at [70, 117] on link "帳單列表" at bounding box center [55, 112] width 103 height 26
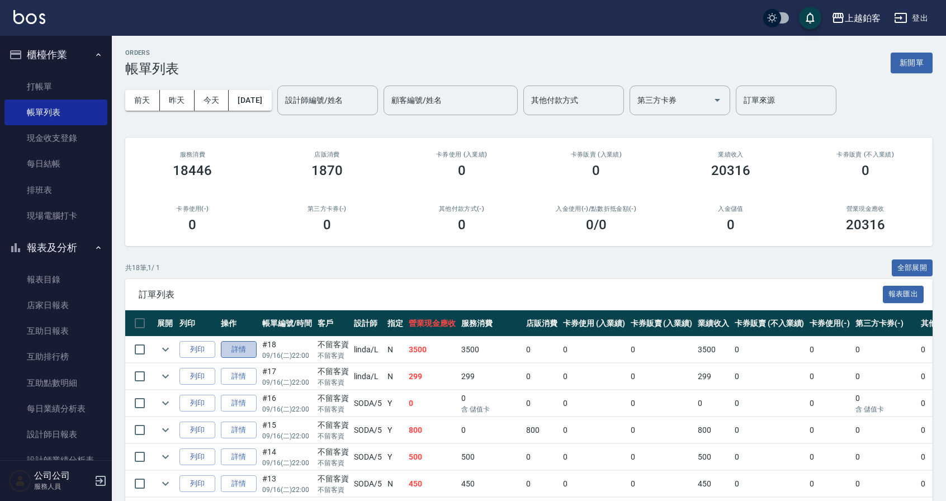
click at [245, 347] on link "詳情" at bounding box center [239, 349] width 36 height 17
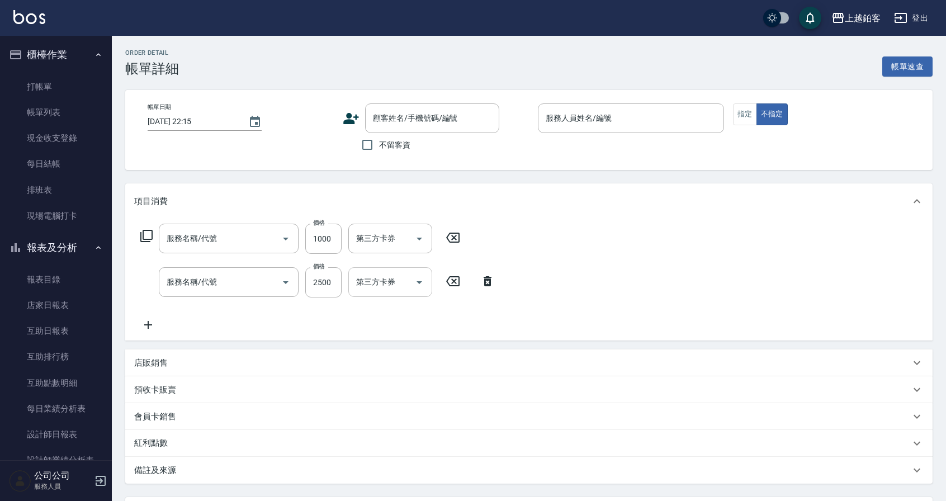
type input "[DATE] 22:00"
checkbox input "true"
type input "linda-L"
type input "一般染髮(改金額)(501)"
type input "燙髮C餐(短髮)(2203)"
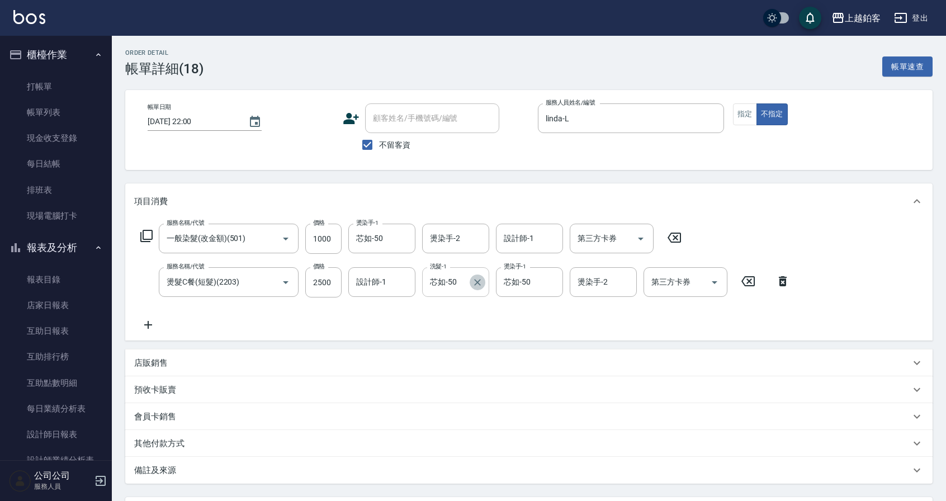
click at [478, 283] on icon "Clear" at bounding box center [477, 282] width 11 height 11
type input "哲南-44"
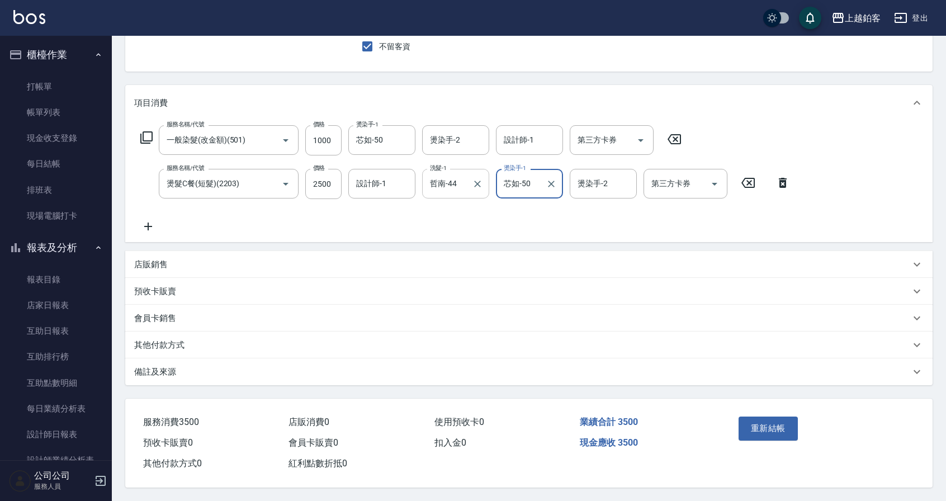
scroll to position [102, 0]
click at [787, 419] on button "重新結帳" at bounding box center [767, 427] width 59 height 23
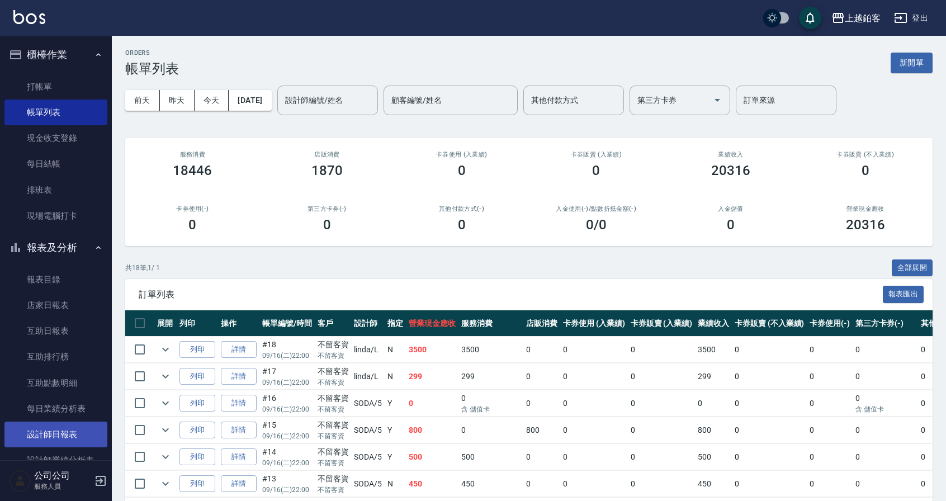
click at [65, 429] on link "設計師日報表" at bounding box center [55, 434] width 103 height 26
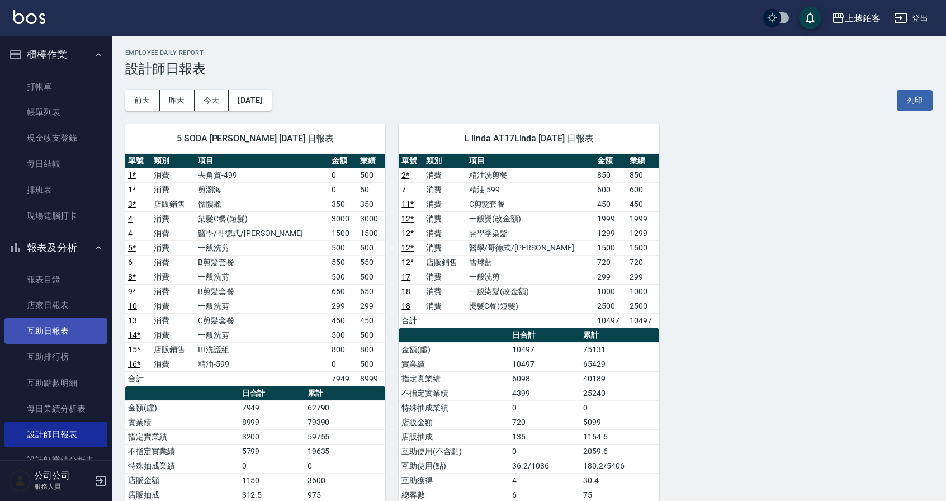
click at [56, 326] on link "互助日報表" at bounding box center [55, 331] width 103 height 26
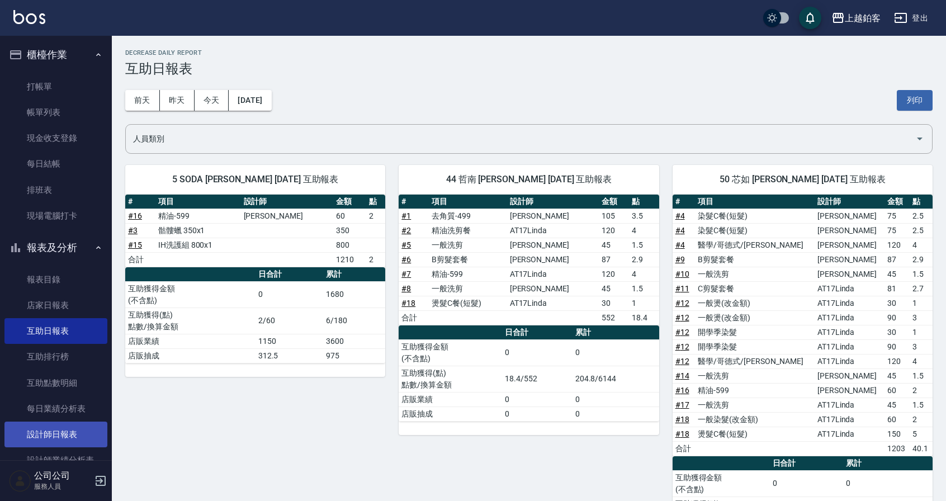
click at [53, 432] on link "設計師日報表" at bounding box center [55, 434] width 103 height 26
